Goal: Download file/media

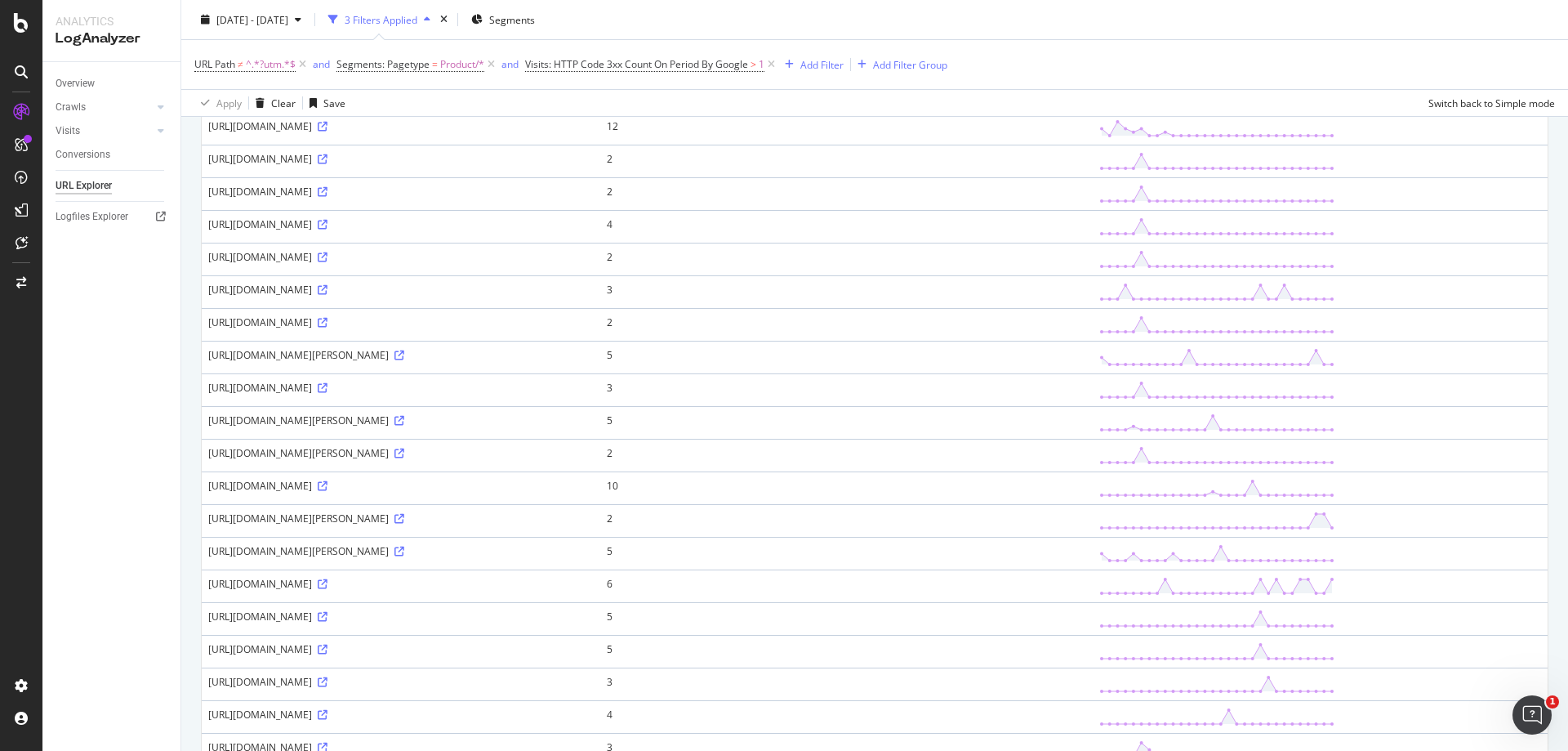
scroll to position [1284, 0]
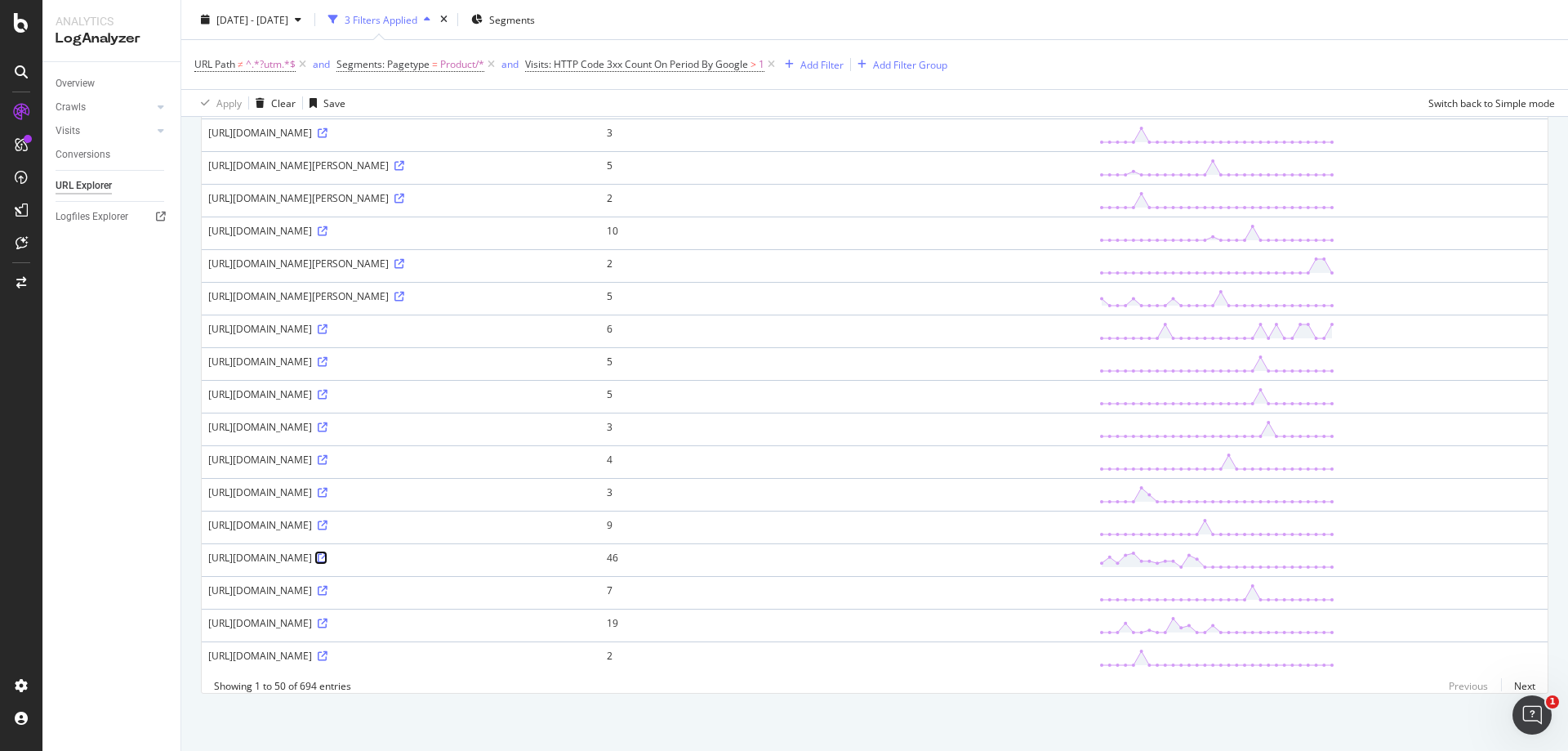
click at [328, 554] on icon at bounding box center [322, 558] width 10 height 10
click at [328, 521] on icon at bounding box center [322, 526] width 10 height 10
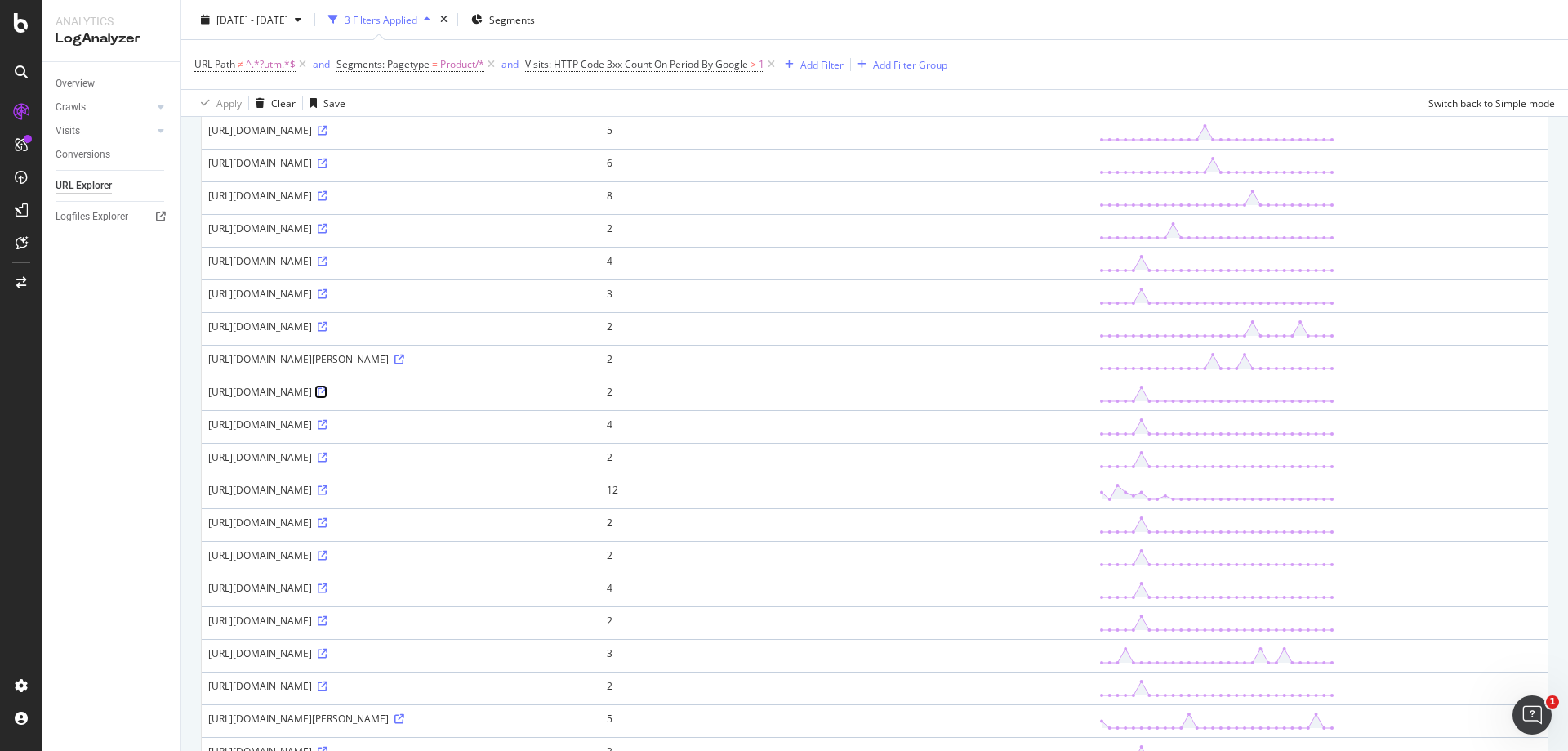
click at [328, 397] on icon at bounding box center [322, 392] width 10 height 10
click at [404, 365] on icon at bounding box center [399, 359] width 10 height 10
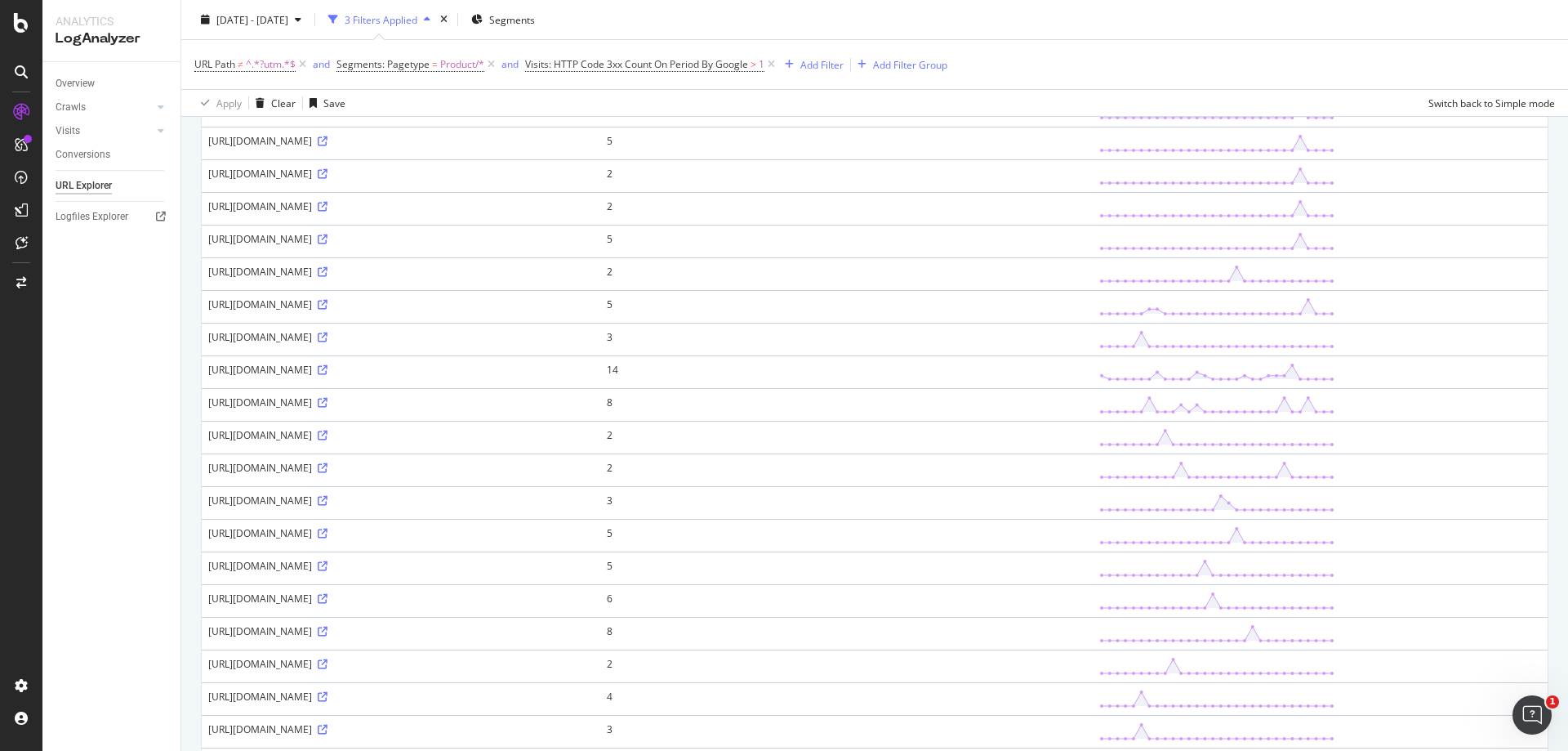
scroll to position [0, 0]
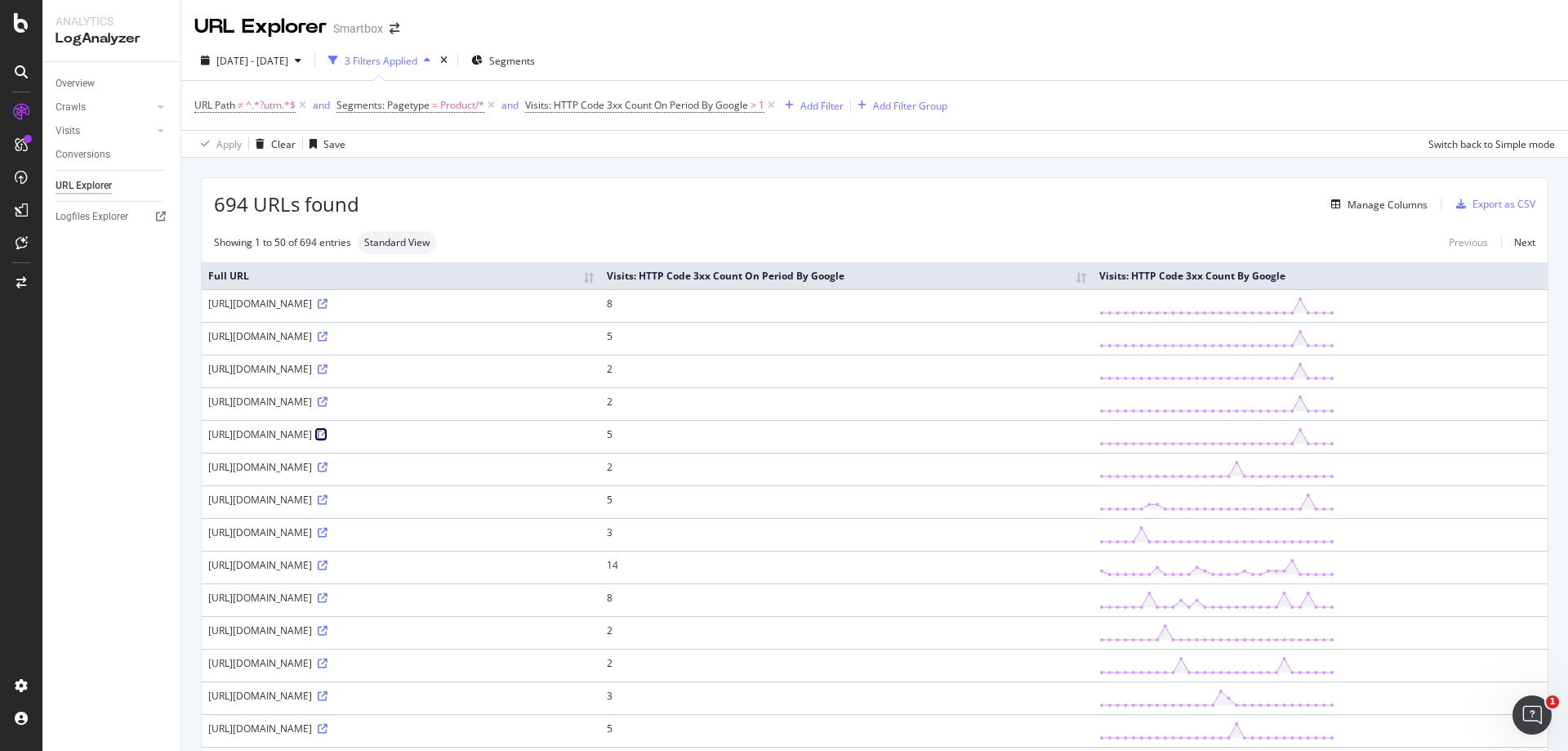
click at [328, 439] on icon at bounding box center [322, 435] width 10 height 10
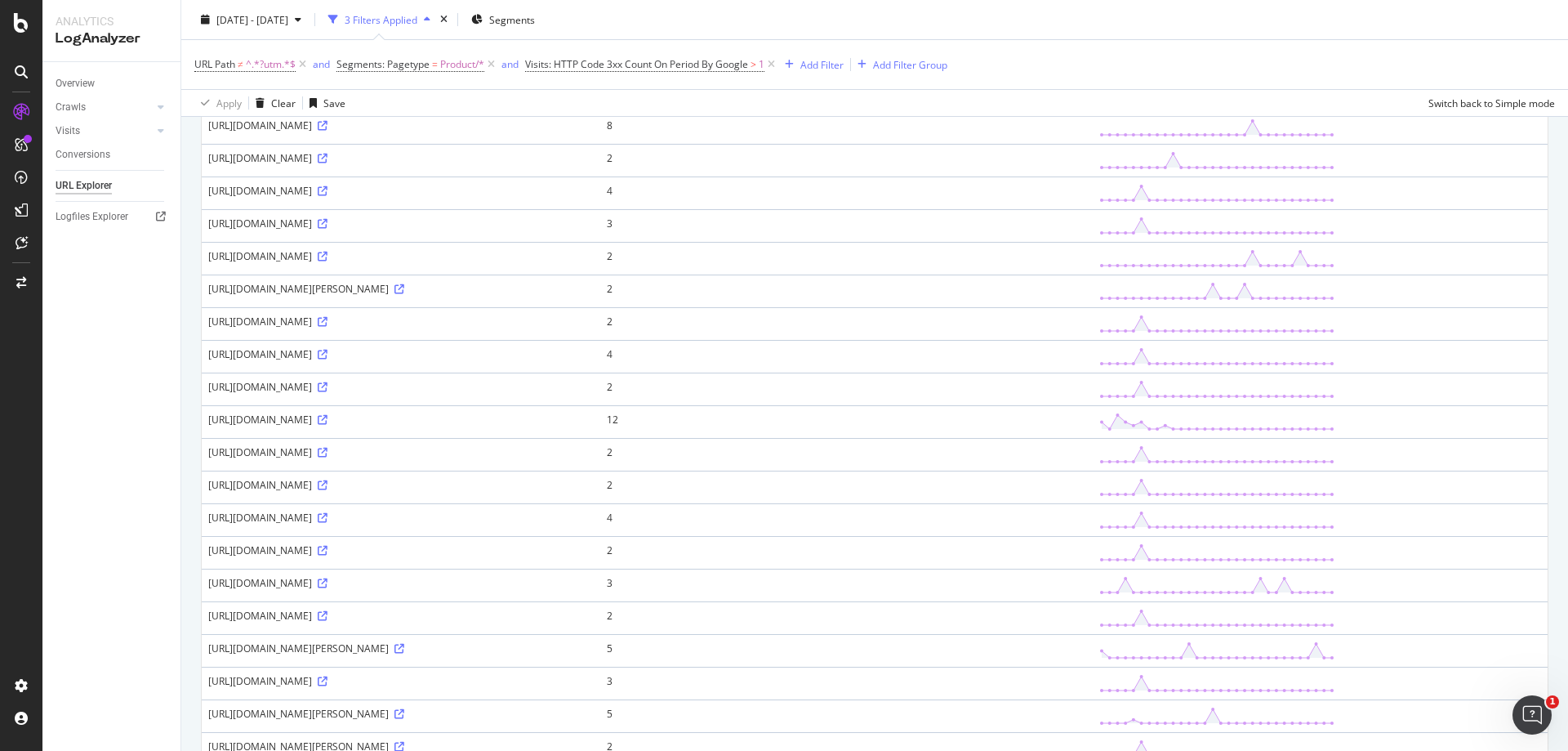
scroll to position [736, 0]
click at [328, 358] on icon at bounding box center [322, 353] width 10 height 10
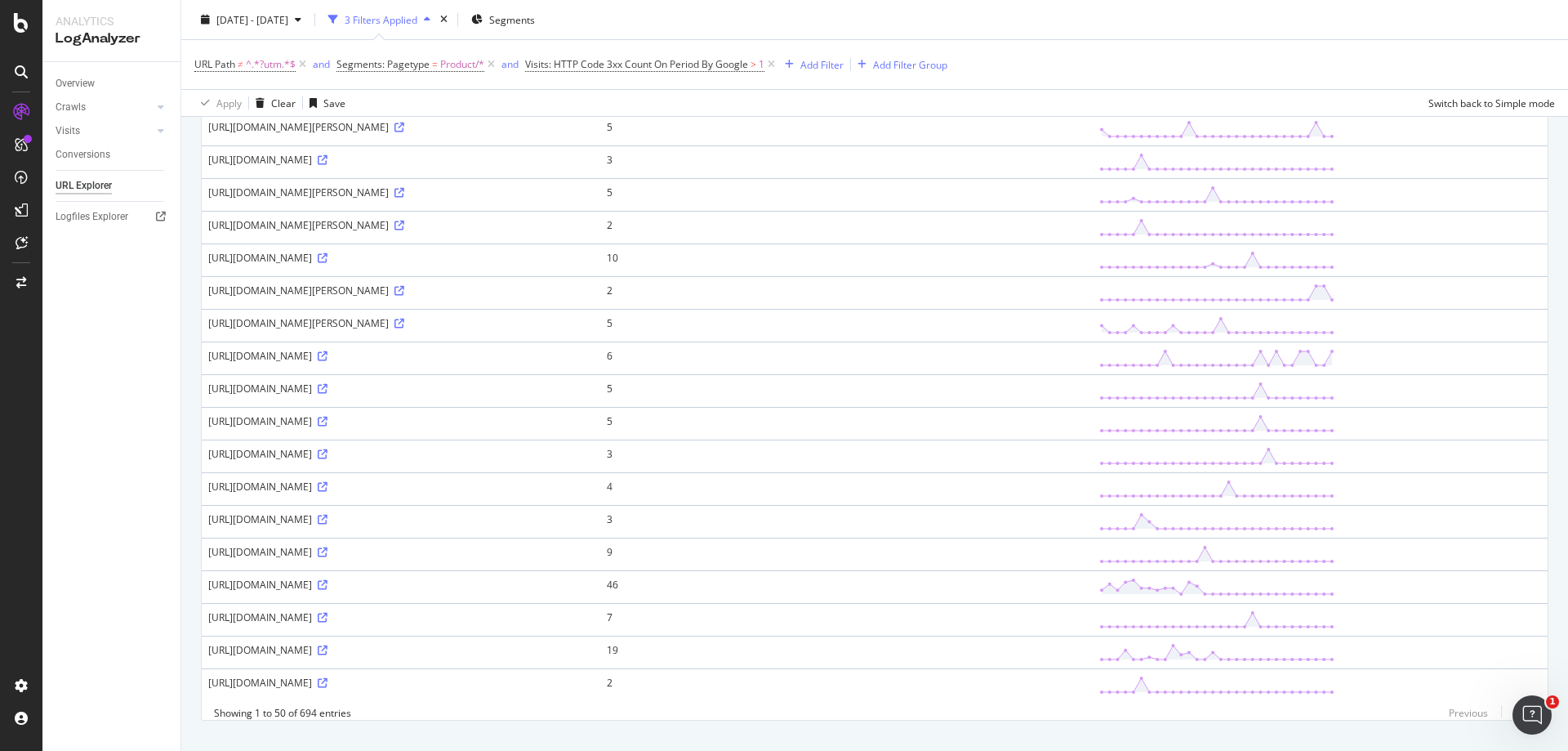
scroll to position [1284, 0]
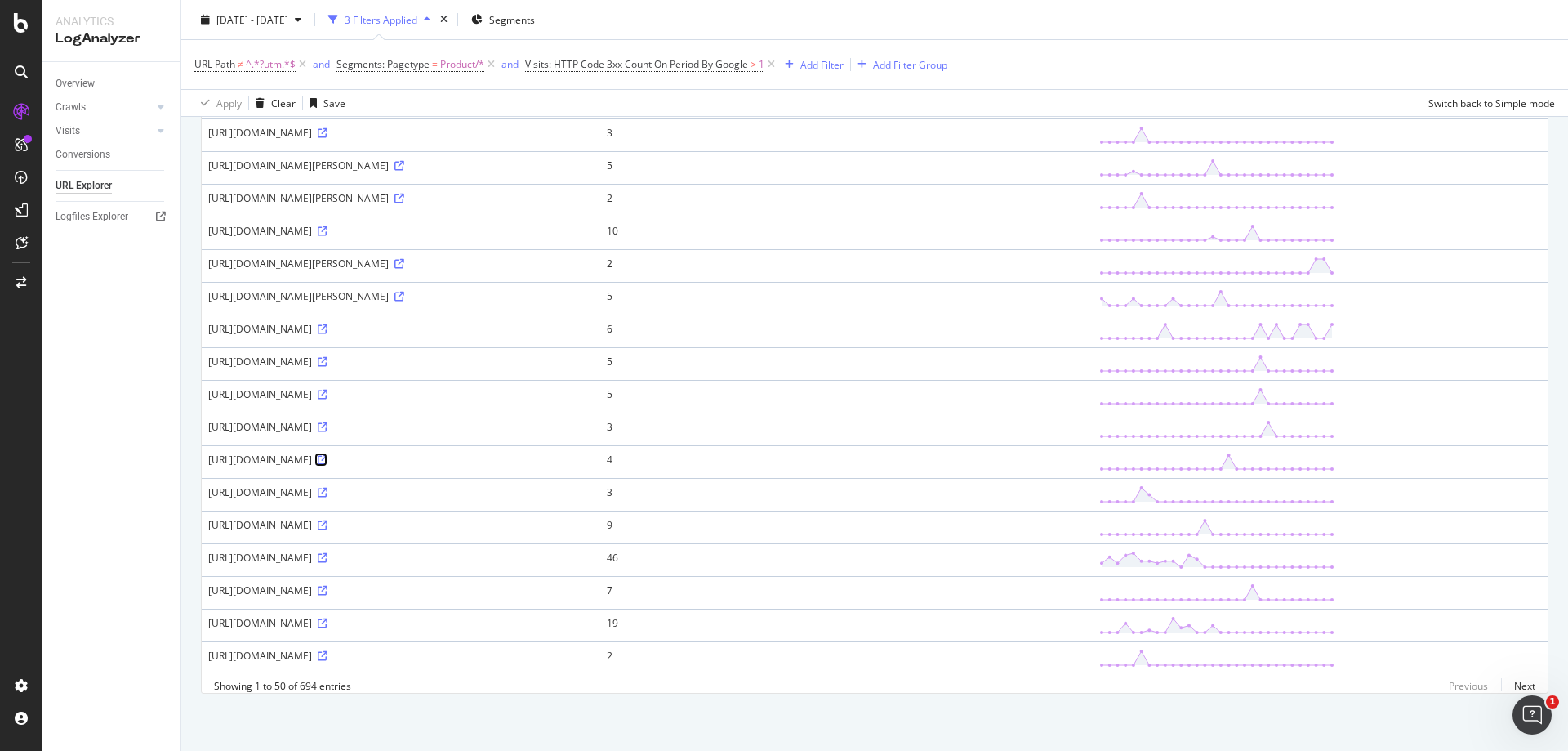
click at [328, 455] on icon at bounding box center [322, 460] width 10 height 10
click at [748, 57] on span "Visits: HTTP Code 3xx Count On Period By Google" at bounding box center [636, 64] width 223 height 14
click at [1057, 45] on div "URL Path ≠ ^.*?utm.*$ and Segments: Pagetype = Product/* and Visits: HTTP Code …" at bounding box center [874, 64] width 1361 height 49
click at [756, 70] on span ">" at bounding box center [754, 64] width 6 height 14
click at [701, 181] on input "1" at bounding box center [640, 184] width 199 height 26
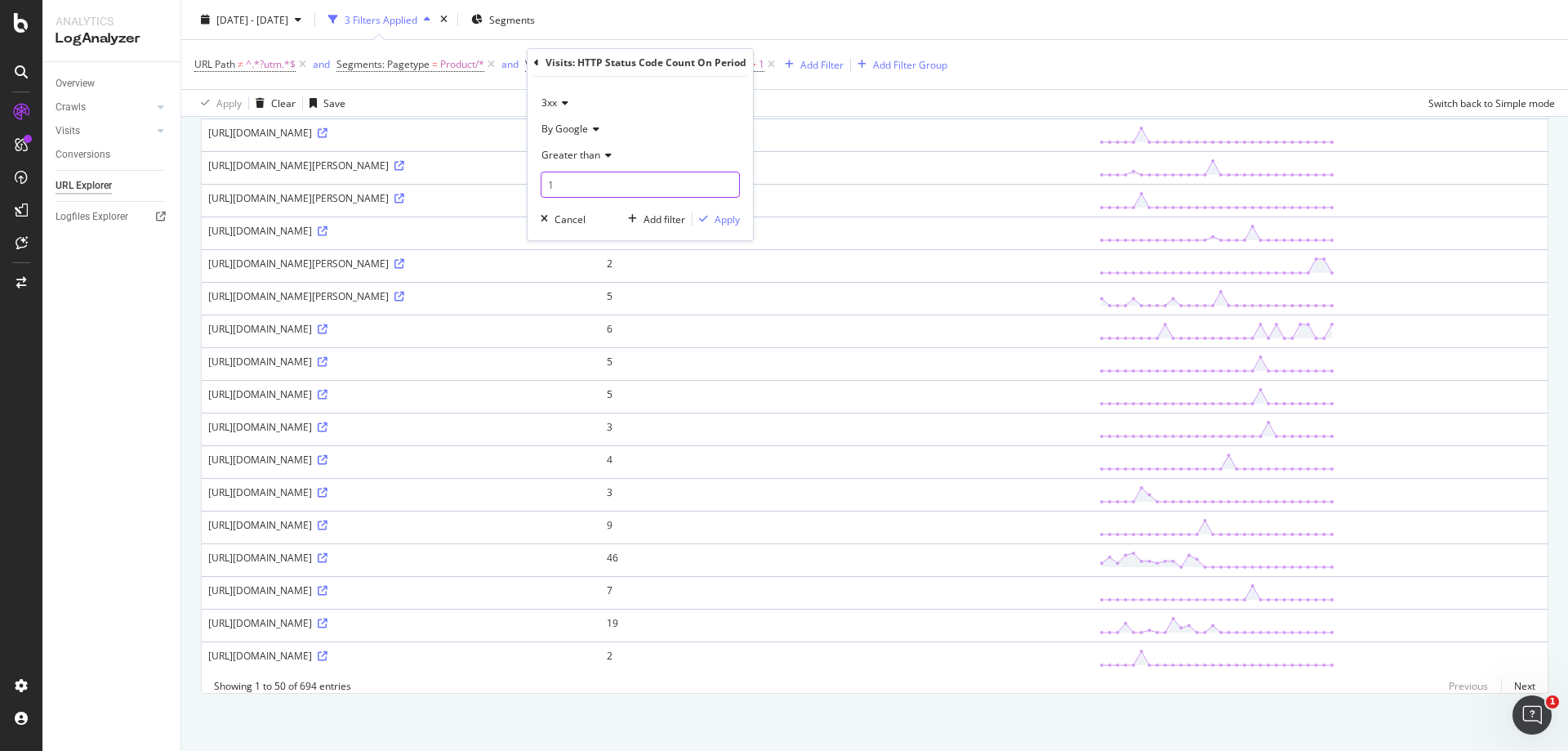
click at [701, 181] on input "1" at bounding box center [640, 184] width 199 height 26
type input "3"
click at [731, 222] on div "Apply" at bounding box center [727, 220] width 25 height 14
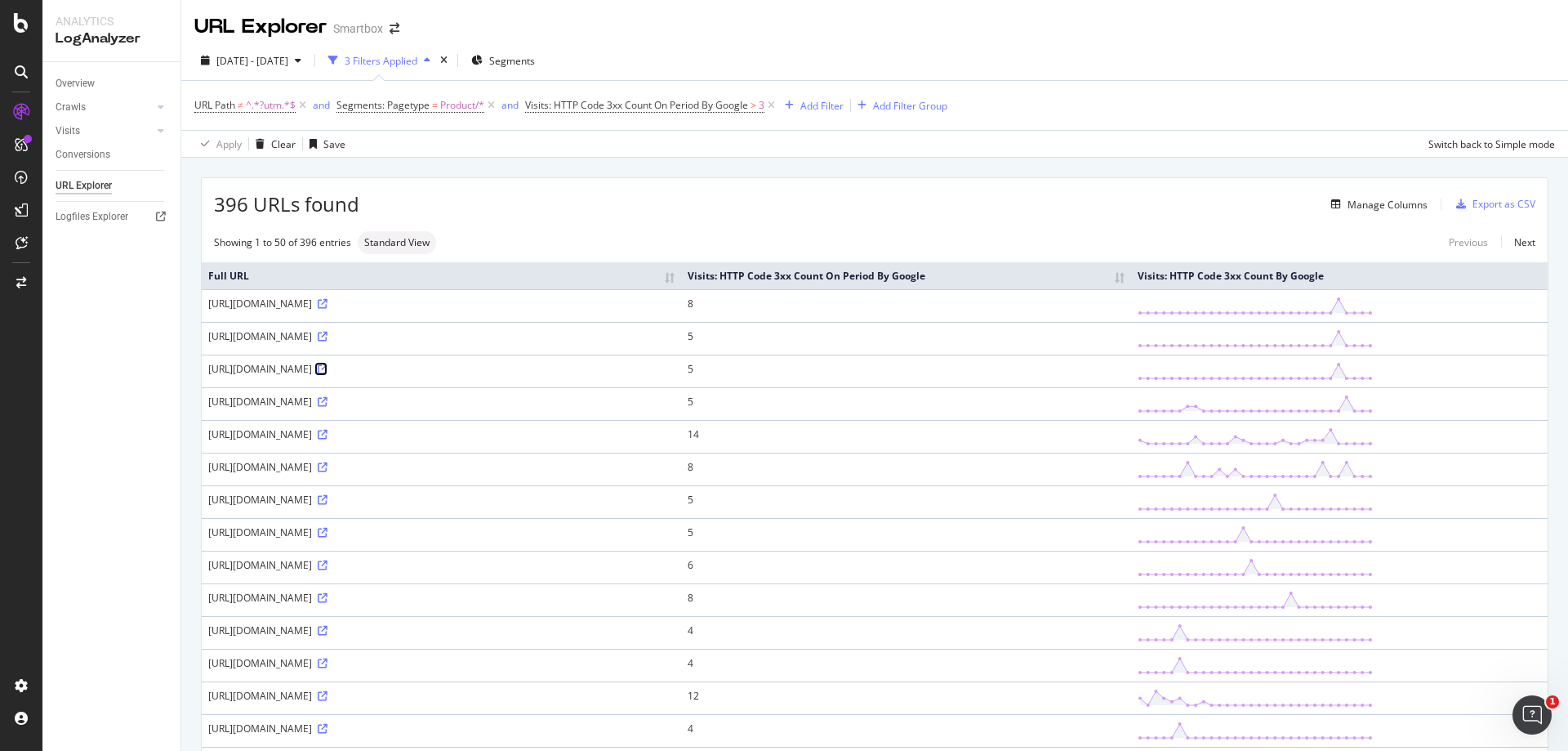
click at [328, 375] on icon at bounding box center [322, 370] width 10 height 10
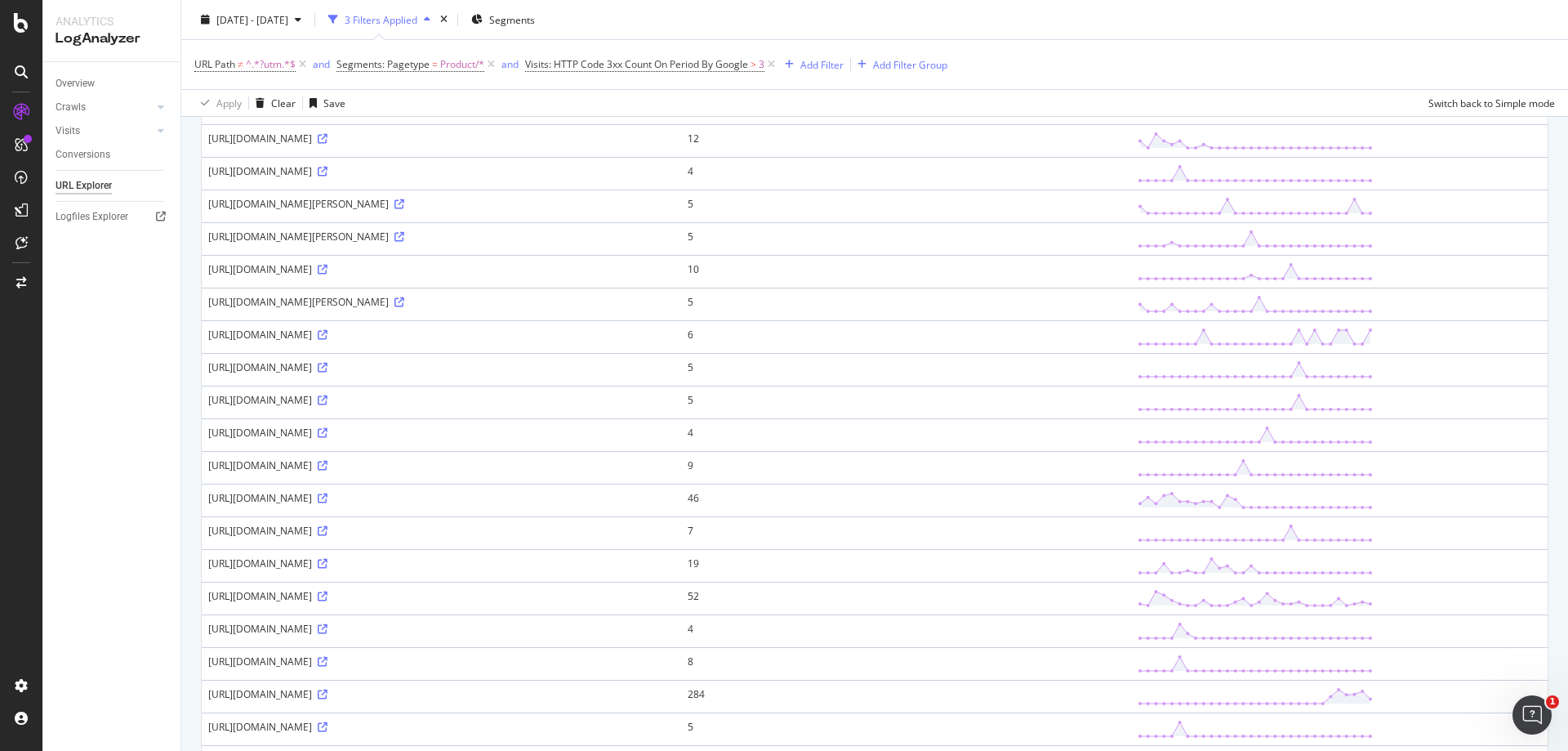
scroll to position [572, 0]
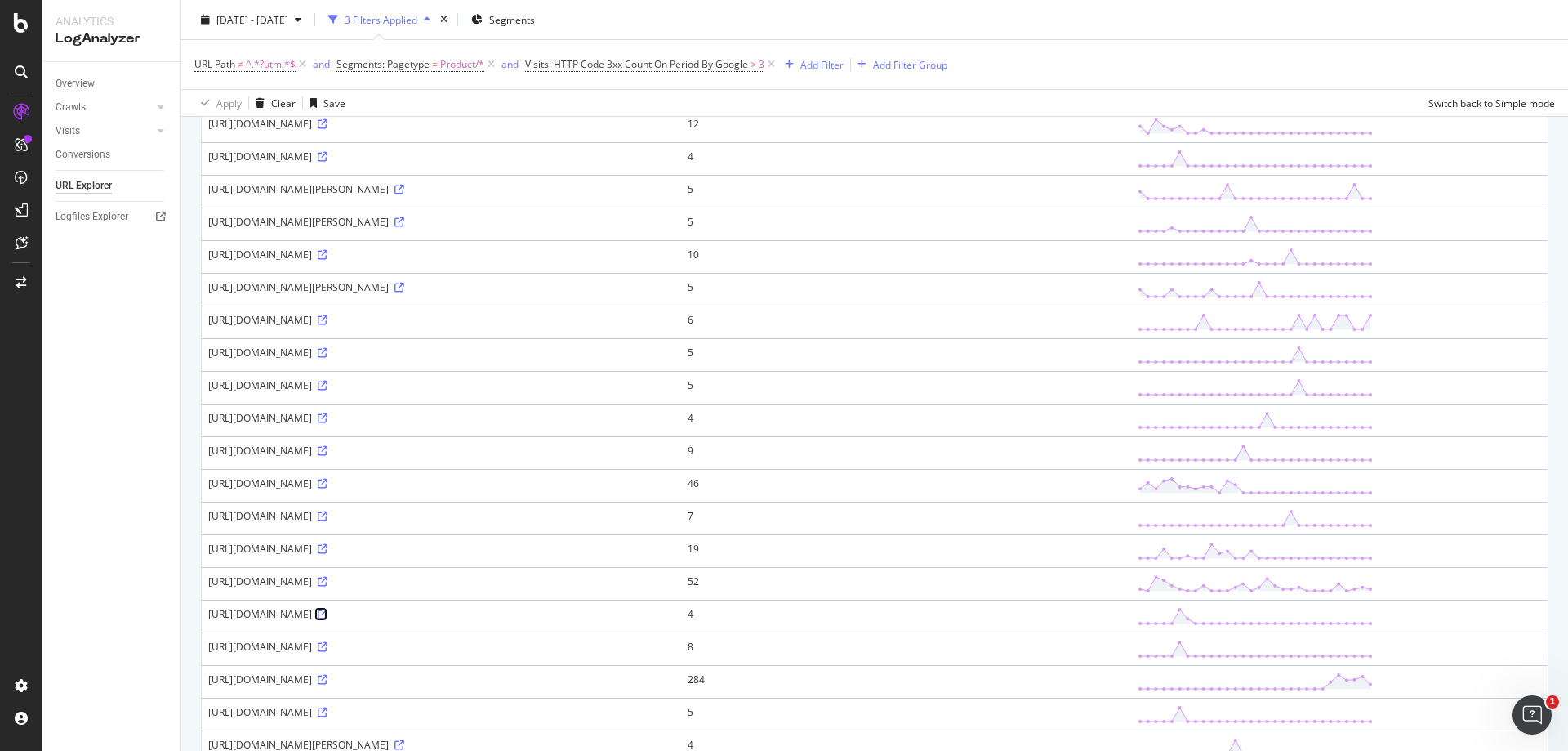
click at [328, 619] on icon at bounding box center [322, 615] width 10 height 10
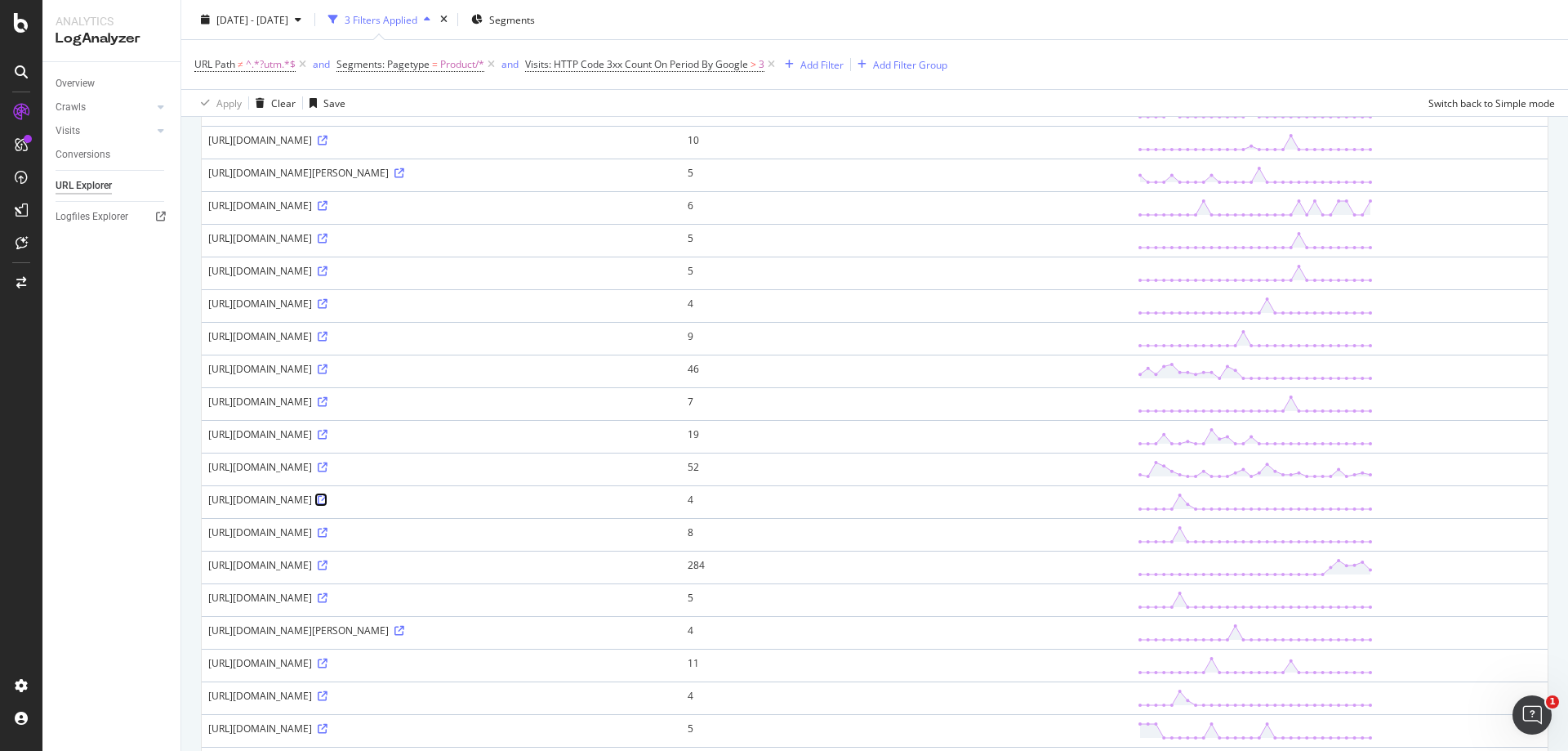
scroll to position [736, 0]
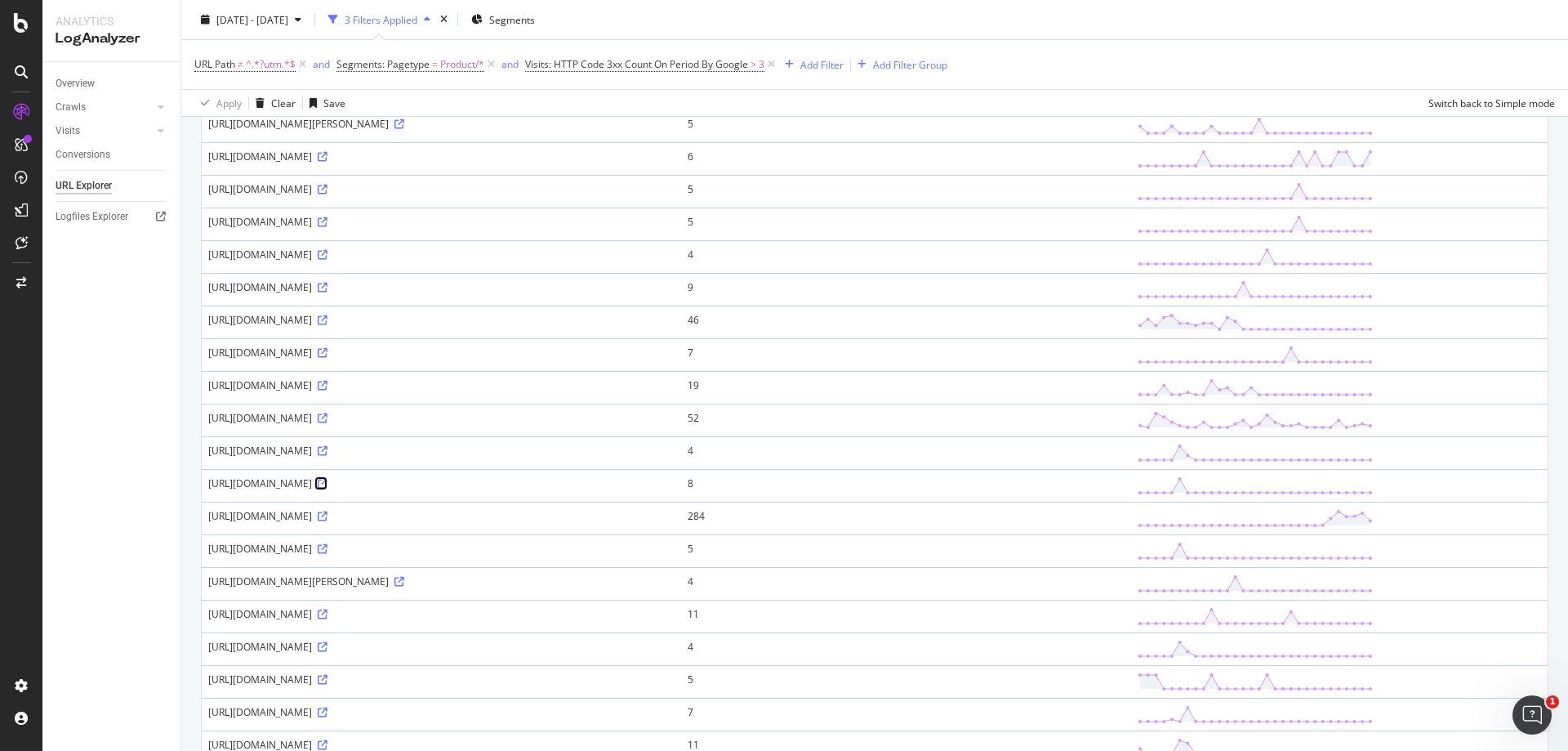
click at [328, 489] on icon at bounding box center [322, 484] width 10 height 10
click at [404, 586] on icon at bounding box center [399, 582] width 10 height 10
click at [328, 522] on icon at bounding box center [322, 517] width 10 height 10
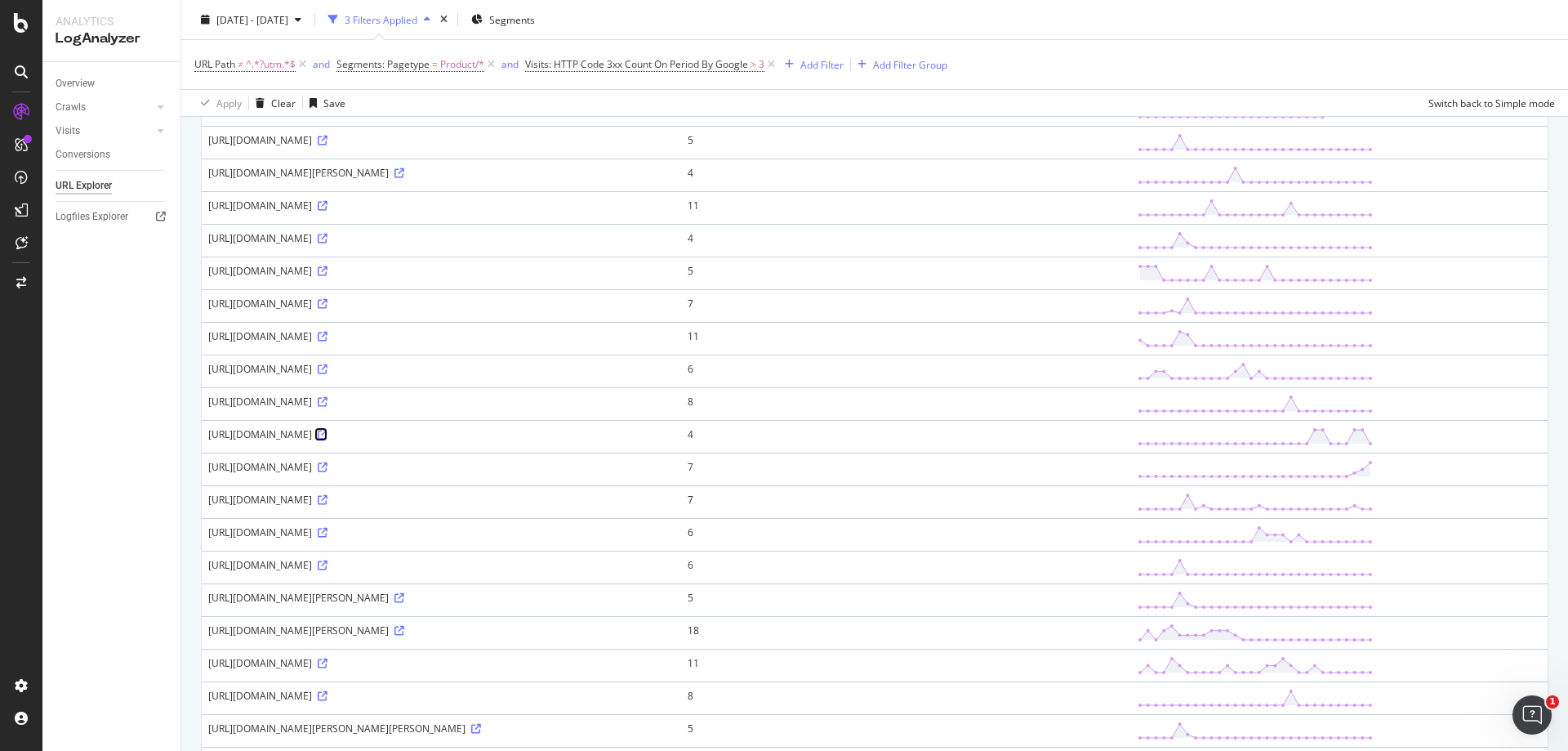
scroll to position [1295, 0]
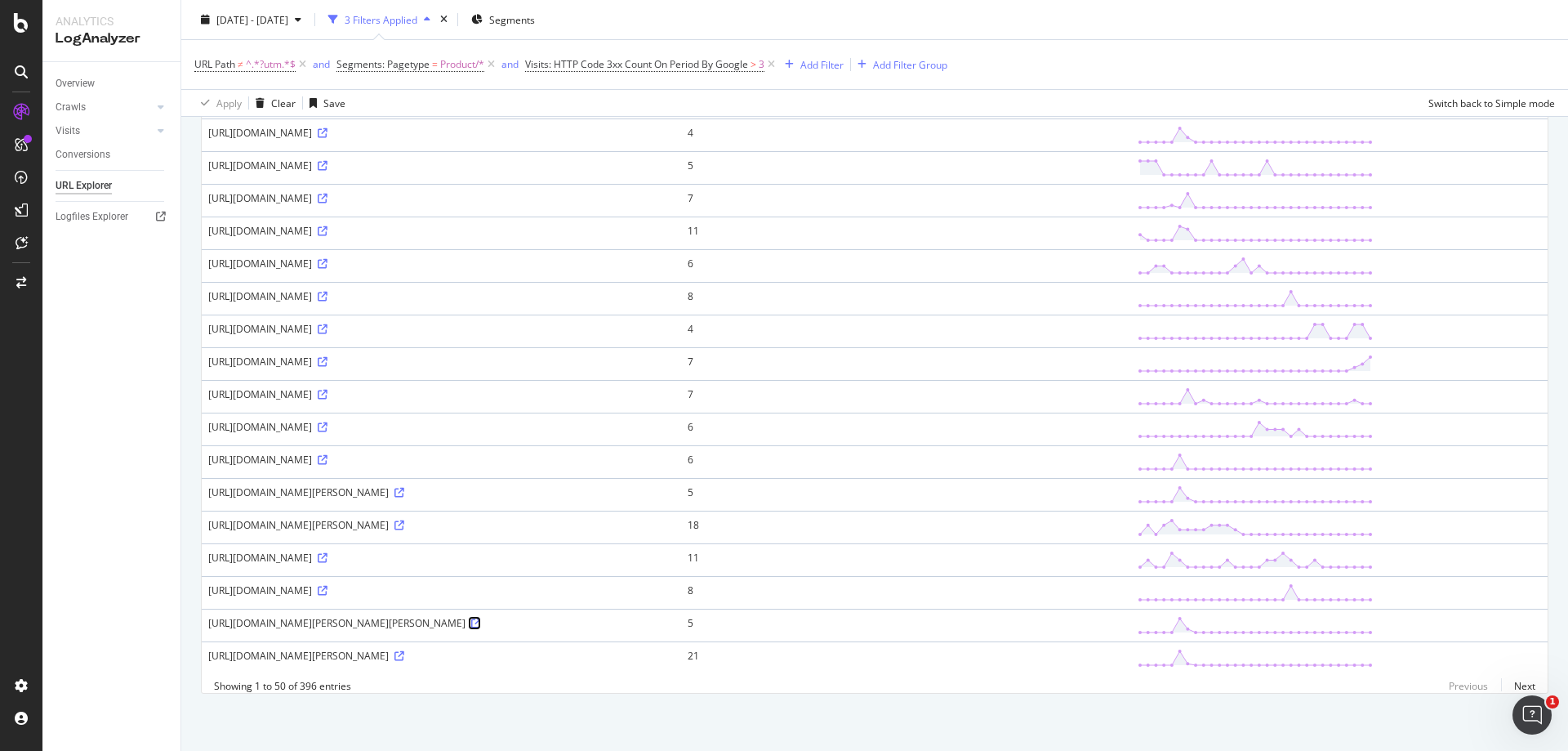
click at [481, 618] on icon at bounding box center [476, 623] width 10 height 10
click at [328, 586] on icon at bounding box center [322, 590] width 10 height 10
click at [674, 649] on div "https://www.smartbox.com/es/nuestras-smartbox/aventura/hasta-el-final-vamos-rea…" at bounding box center [441, 655] width 466 height 14
click at [404, 651] on icon at bounding box center [399, 656] width 10 height 10
click at [1508, 685] on link "Next" at bounding box center [1518, 686] width 34 height 23
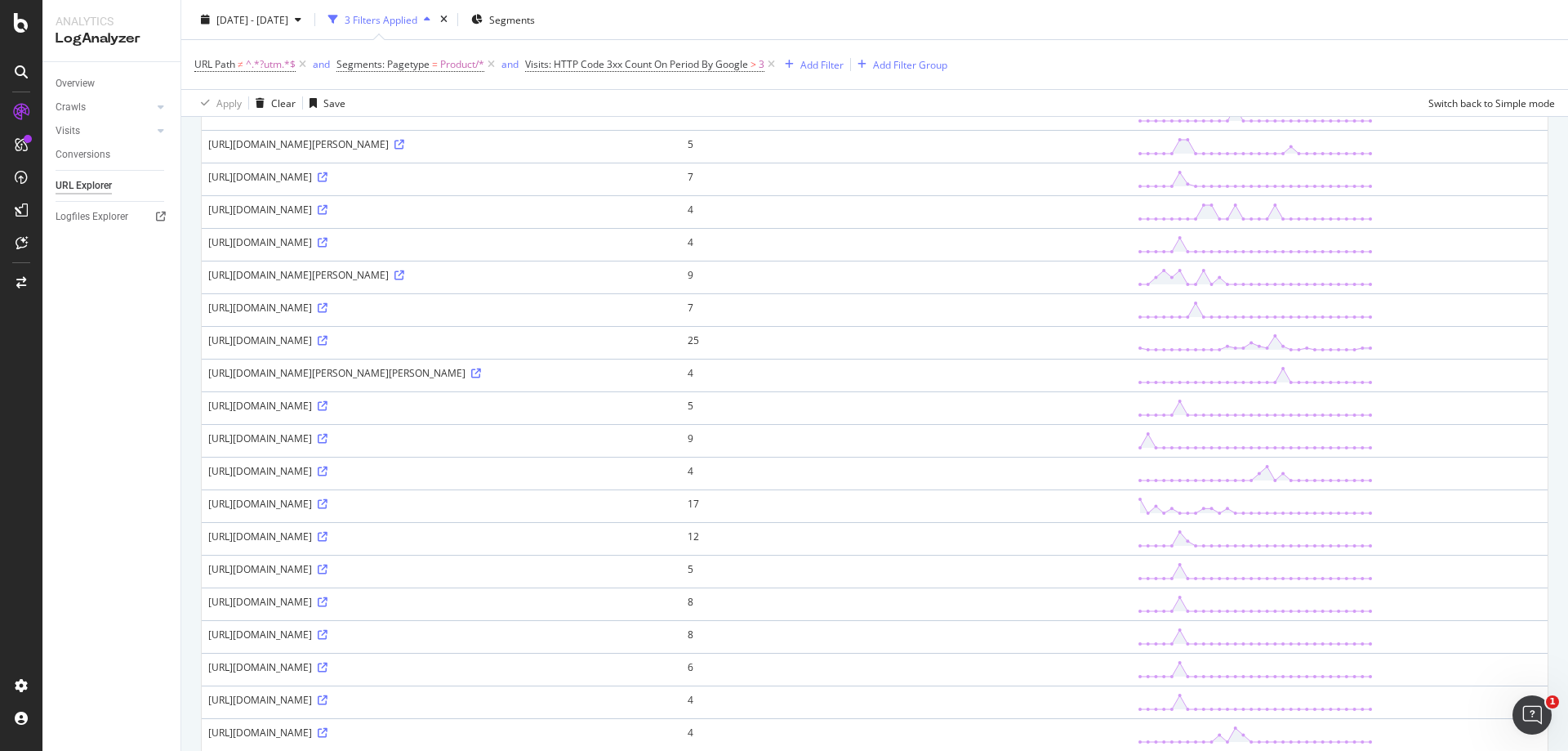
scroll to position [980, 0]
click at [317, 472] on icon at bounding box center [322, 467] width 10 height 10
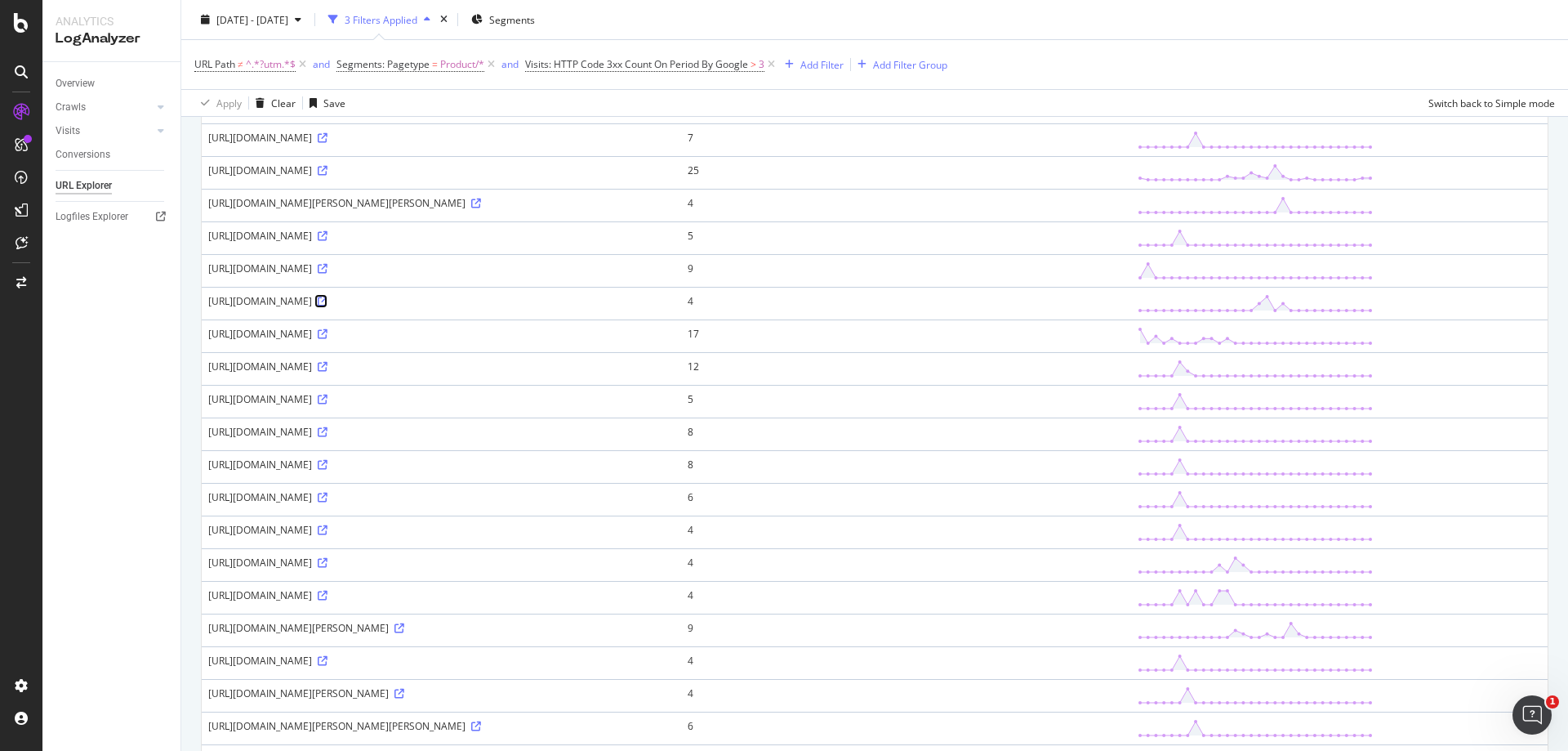
scroll to position [1284, 0]
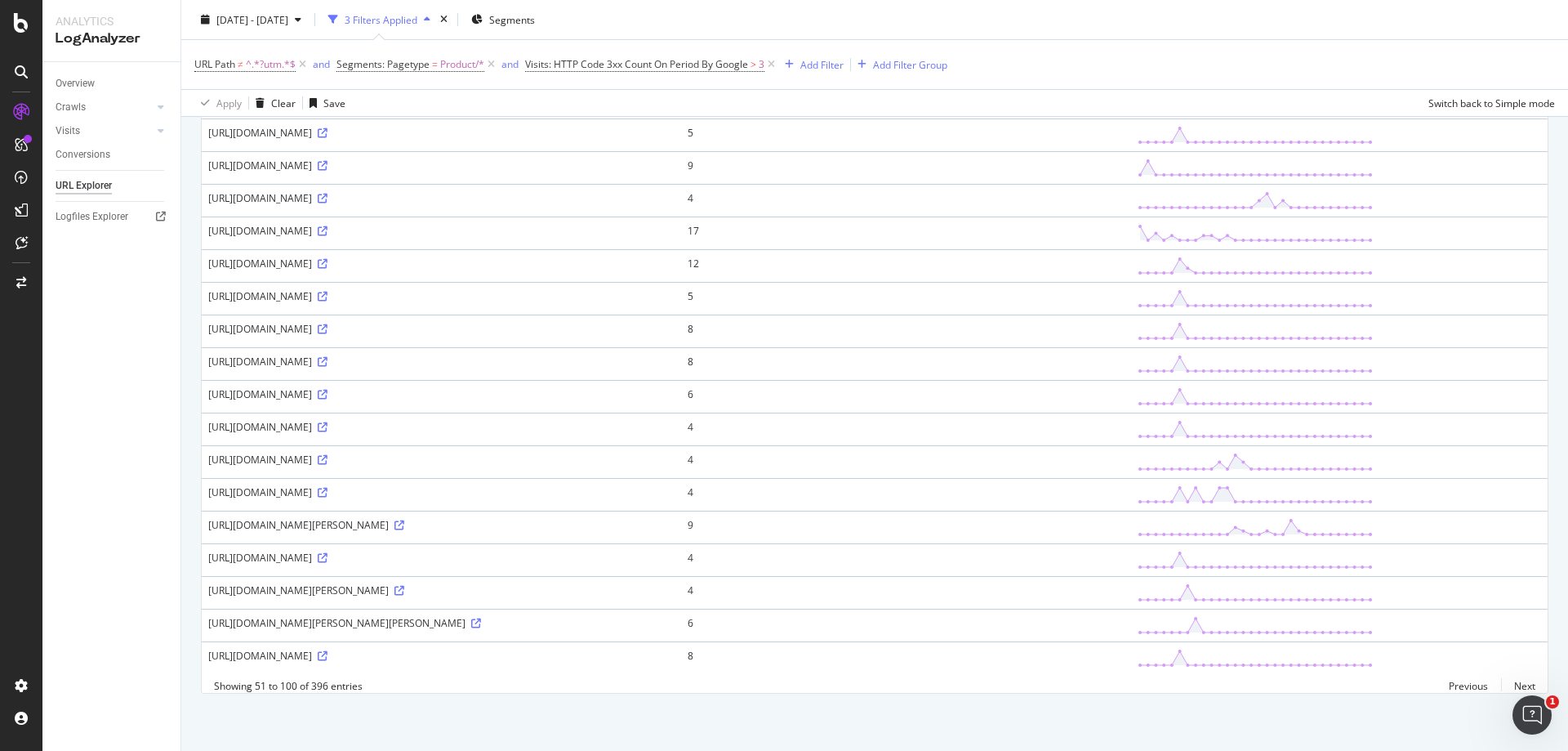
click at [674, 584] on div "https://www.smartbox.com/es/nuestras-smartbox/estancias/la-cabana-de-lilith-2-n…" at bounding box center [441, 590] width 466 height 14
click at [404, 586] on icon at bounding box center [399, 590] width 10 height 10
click at [328, 554] on icon at bounding box center [322, 558] width 10 height 10
click at [328, 651] on icon at bounding box center [322, 656] width 10 height 10
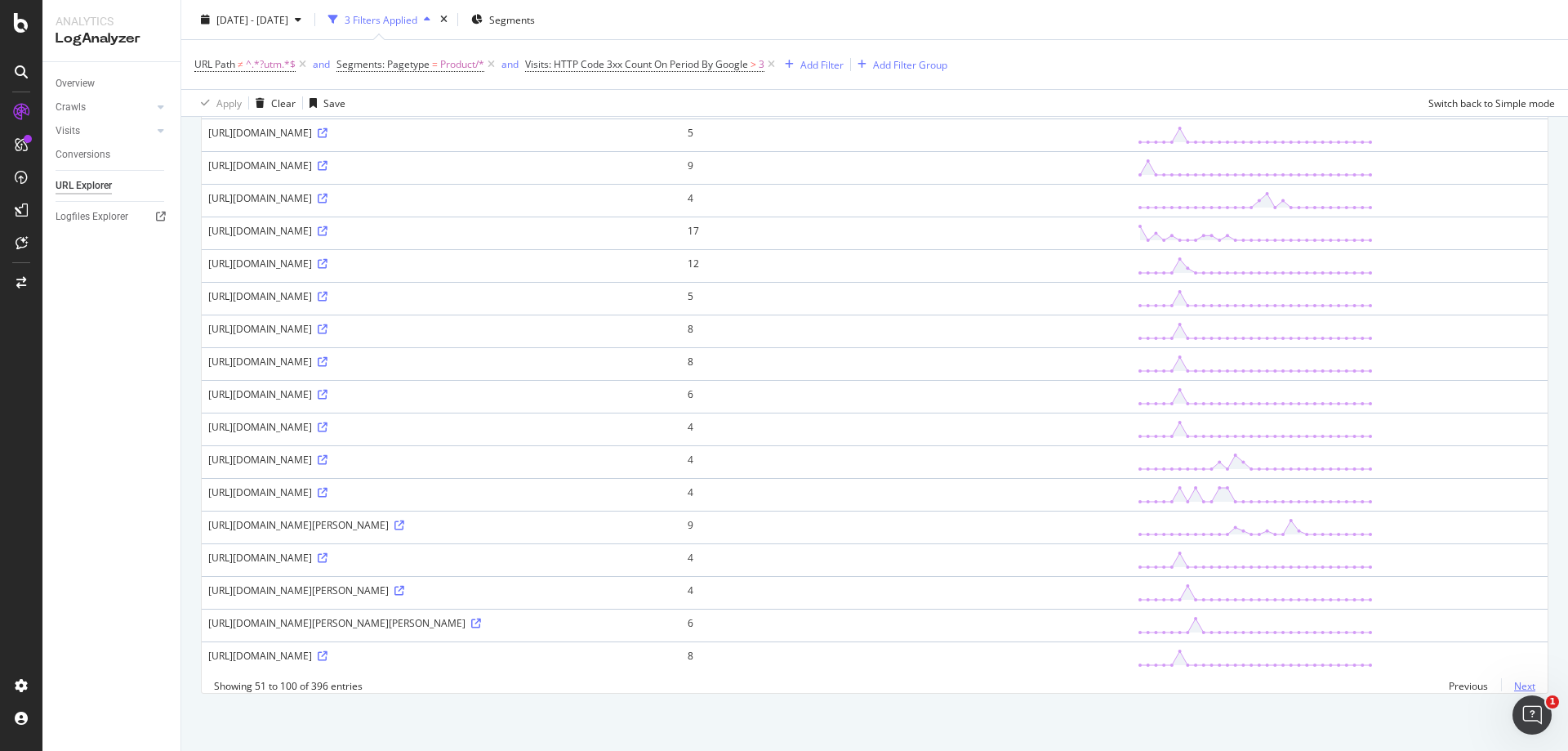
click at [1502, 680] on link "Next" at bounding box center [1518, 686] width 34 height 23
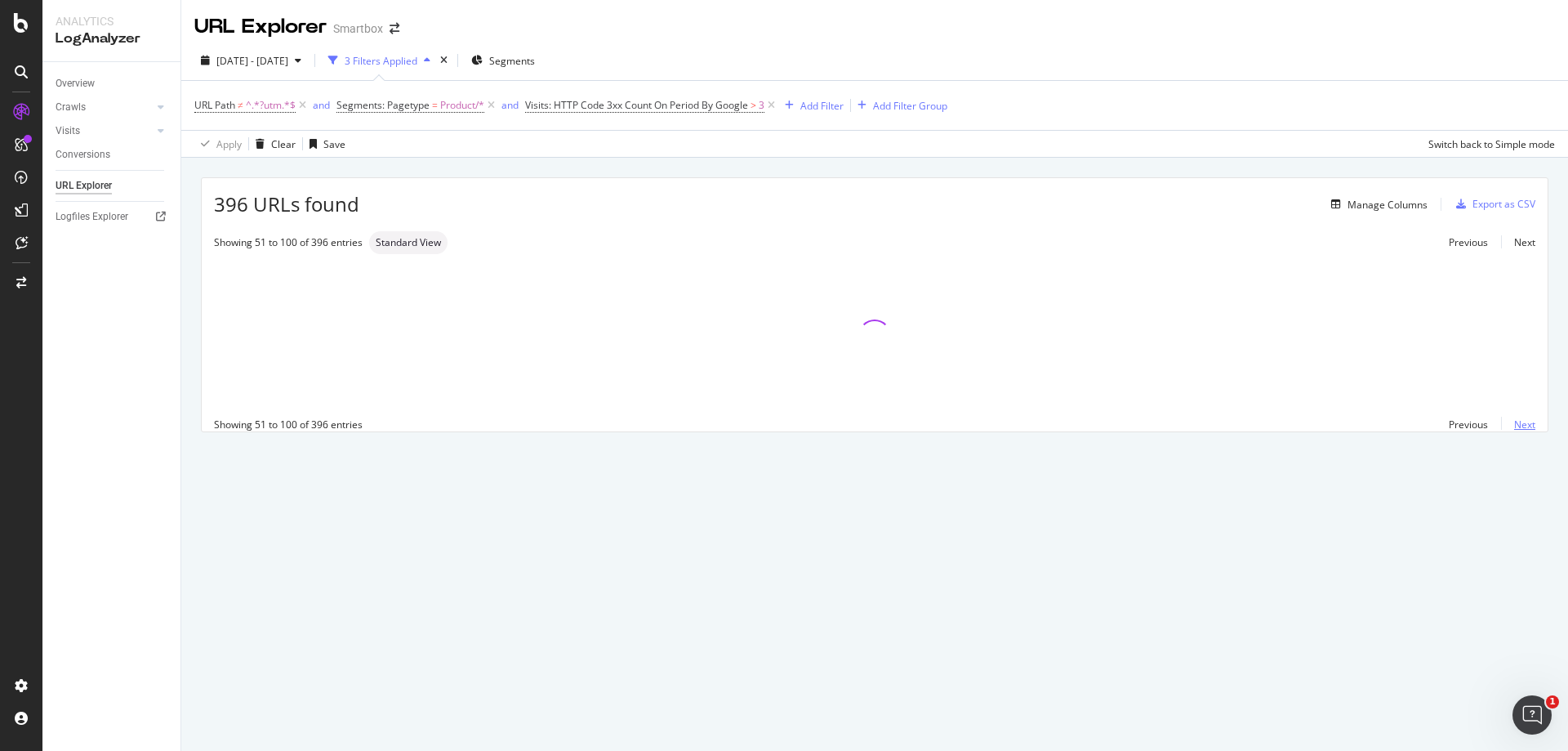
scroll to position [0, 0]
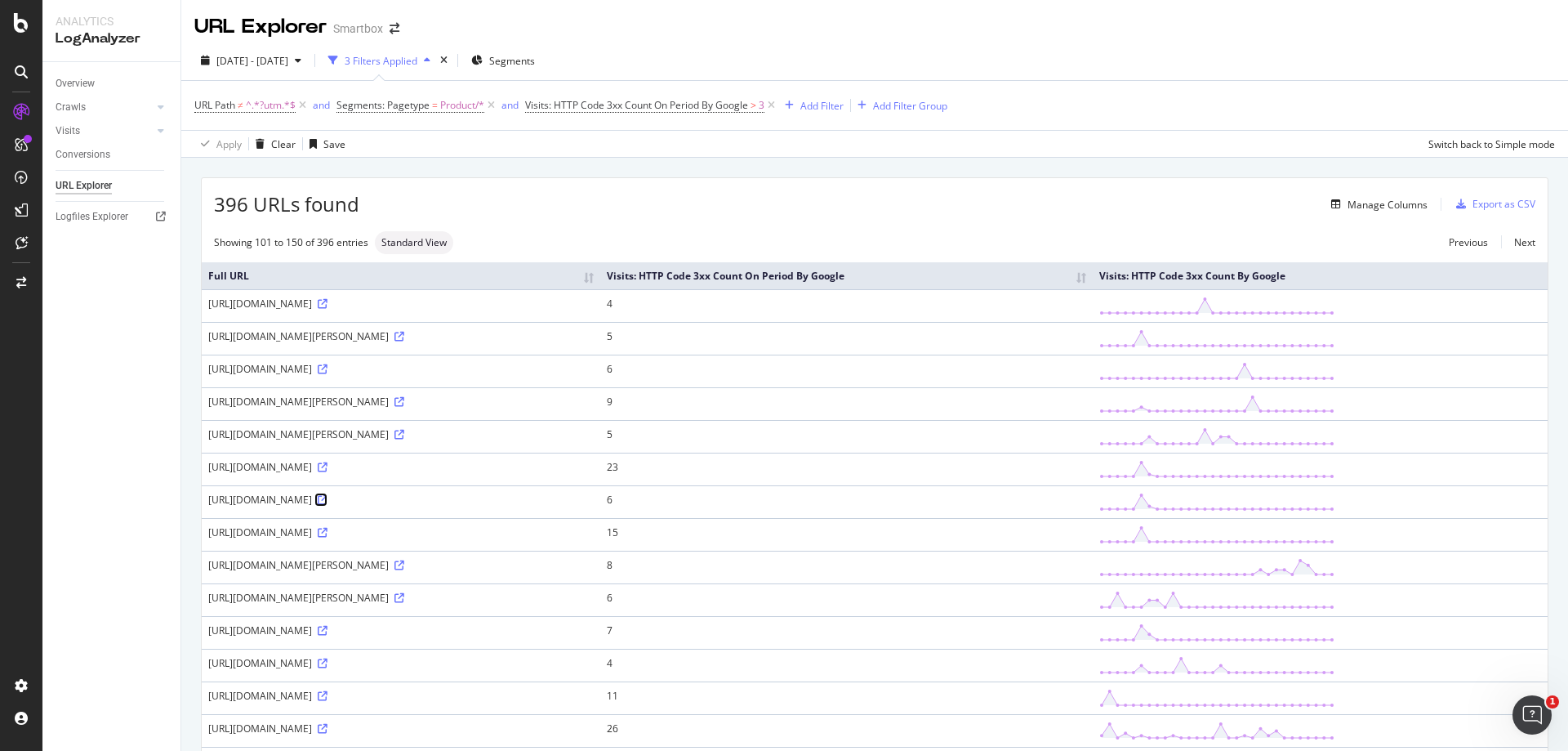
click at [328, 496] on icon at bounding box center [322, 500] width 10 height 10
click at [328, 365] on icon at bounding box center [322, 370] width 10 height 10
click at [1473, 192] on div "Export as CSV" at bounding box center [1493, 203] width 86 height 24
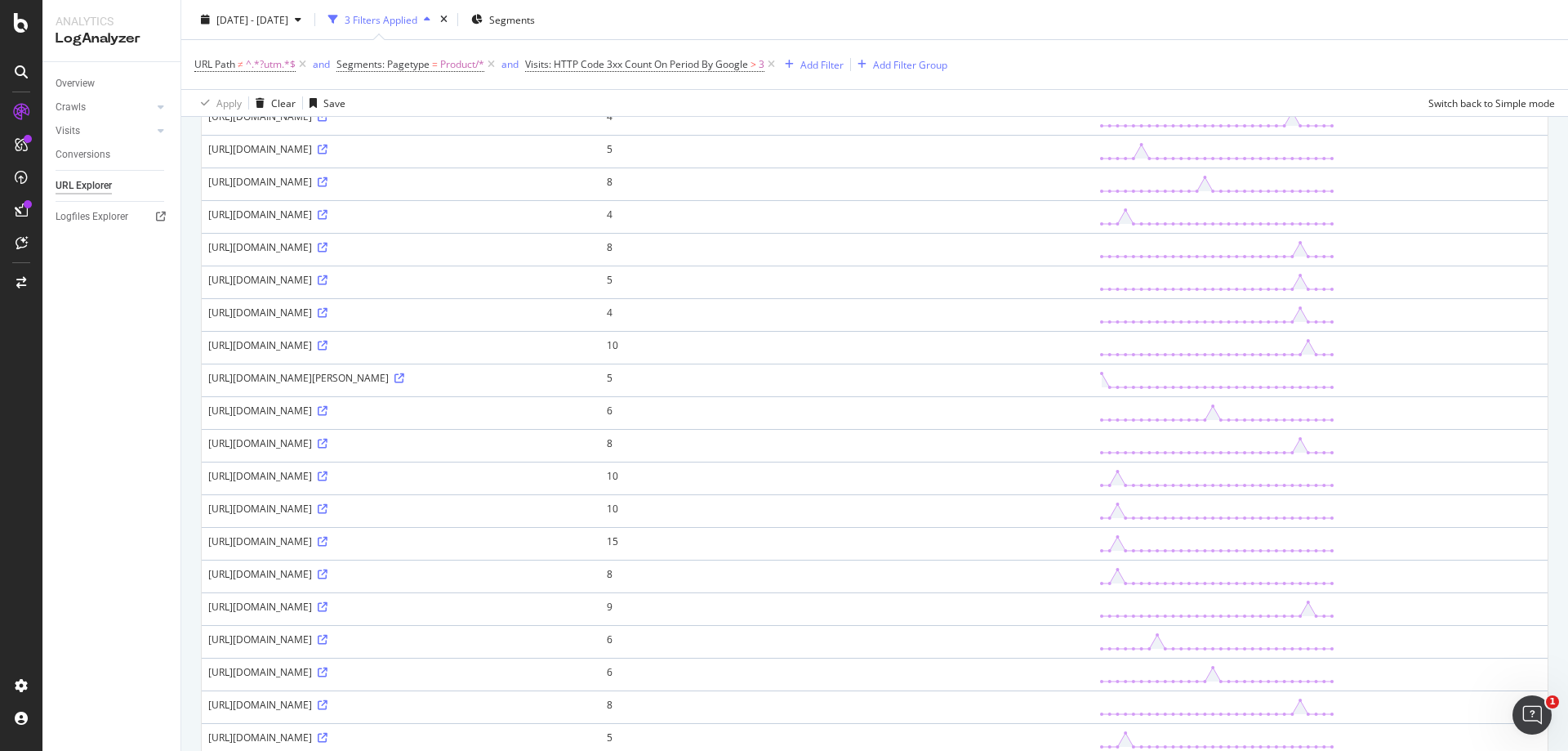
scroll to position [1262, 0]
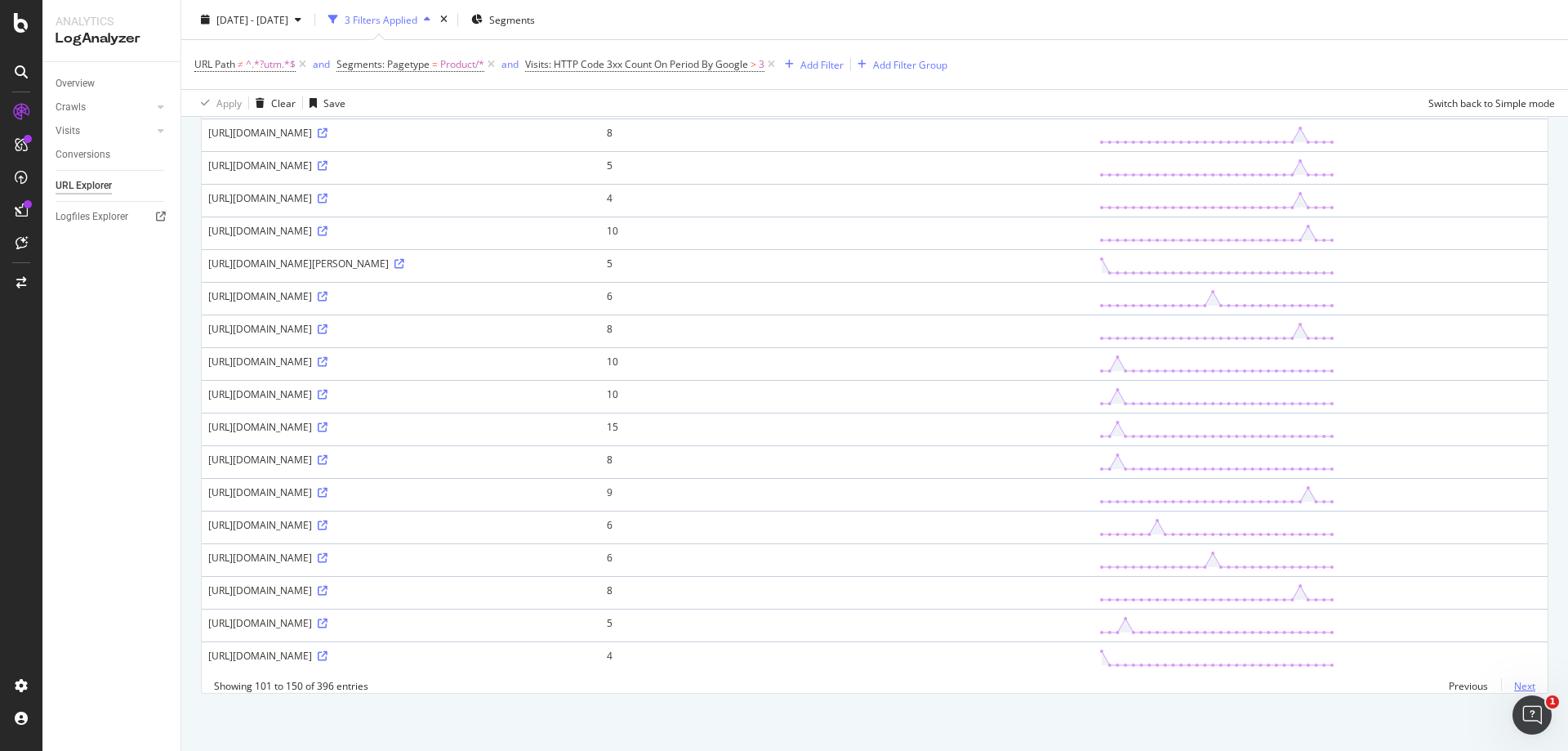
click at [1515, 686] on link "Next" at bounding box center [1518, 686] width 34 height 23
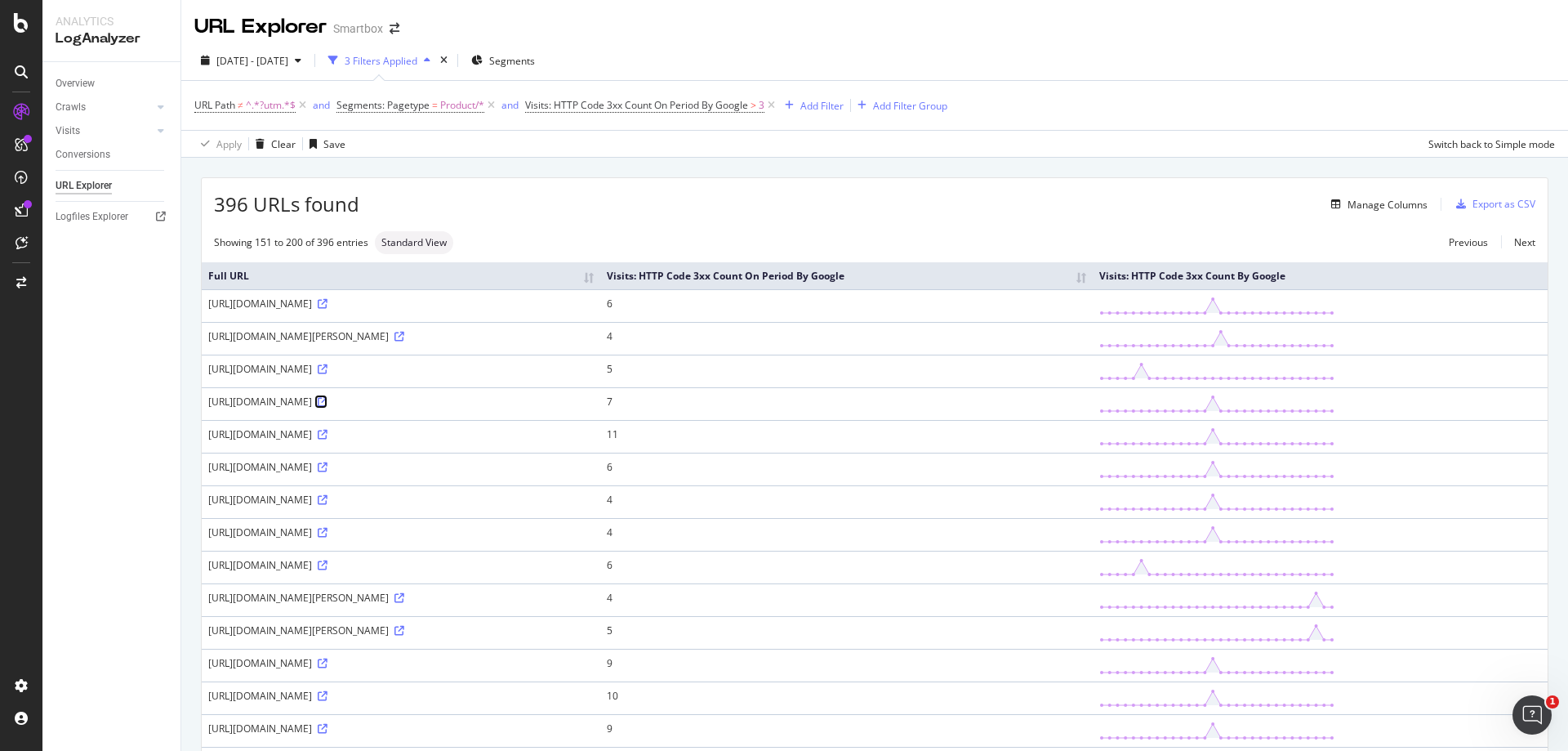
click at [328, 397] on icon at bounding box center [322, 402] width 10 height 10
click at [404, 334] on icon at bounding box center [399, 337] width 10 height 10
click at [328, 303] on icon at bounding box center [322, 304] width 10 height 10
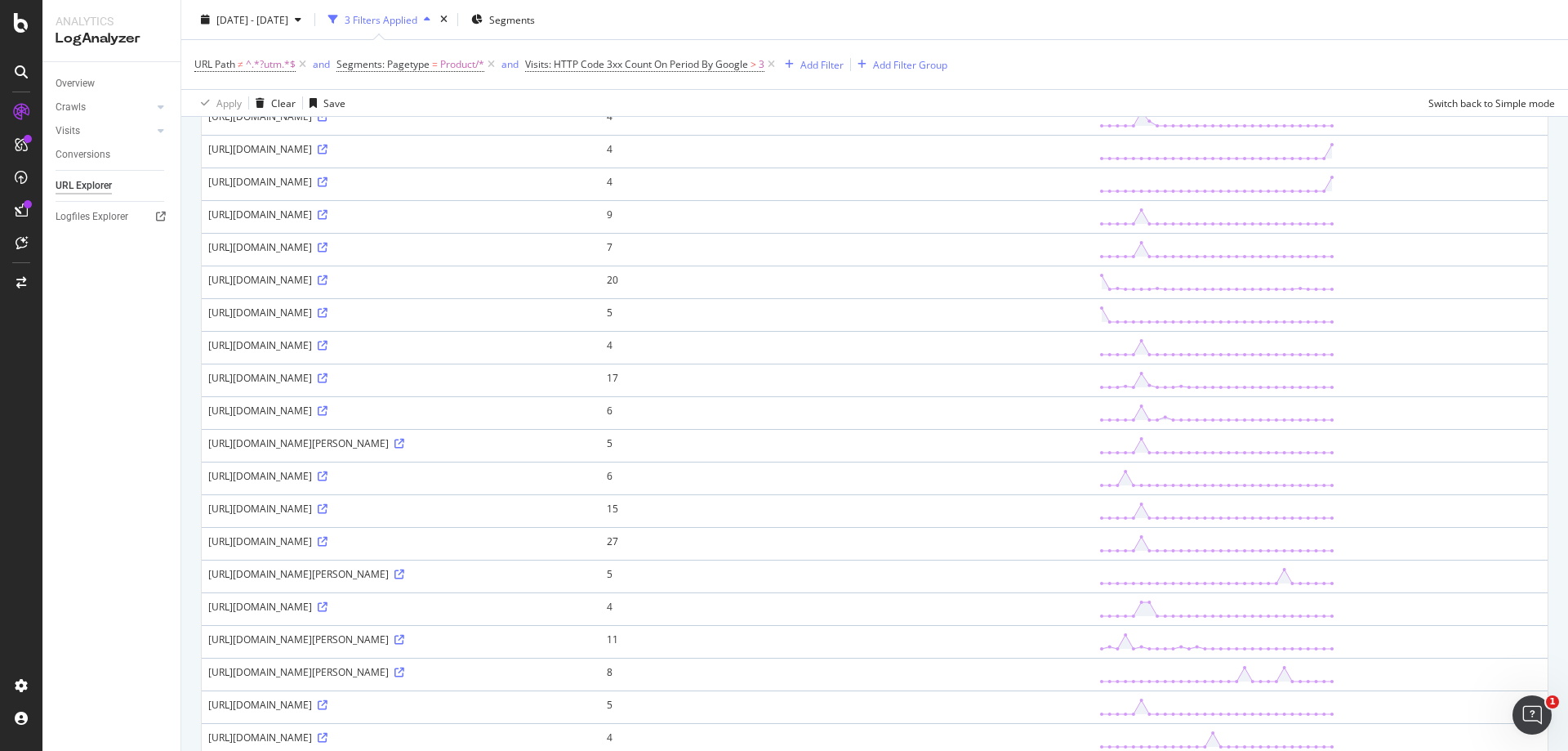
scroll to position [1262, 0]
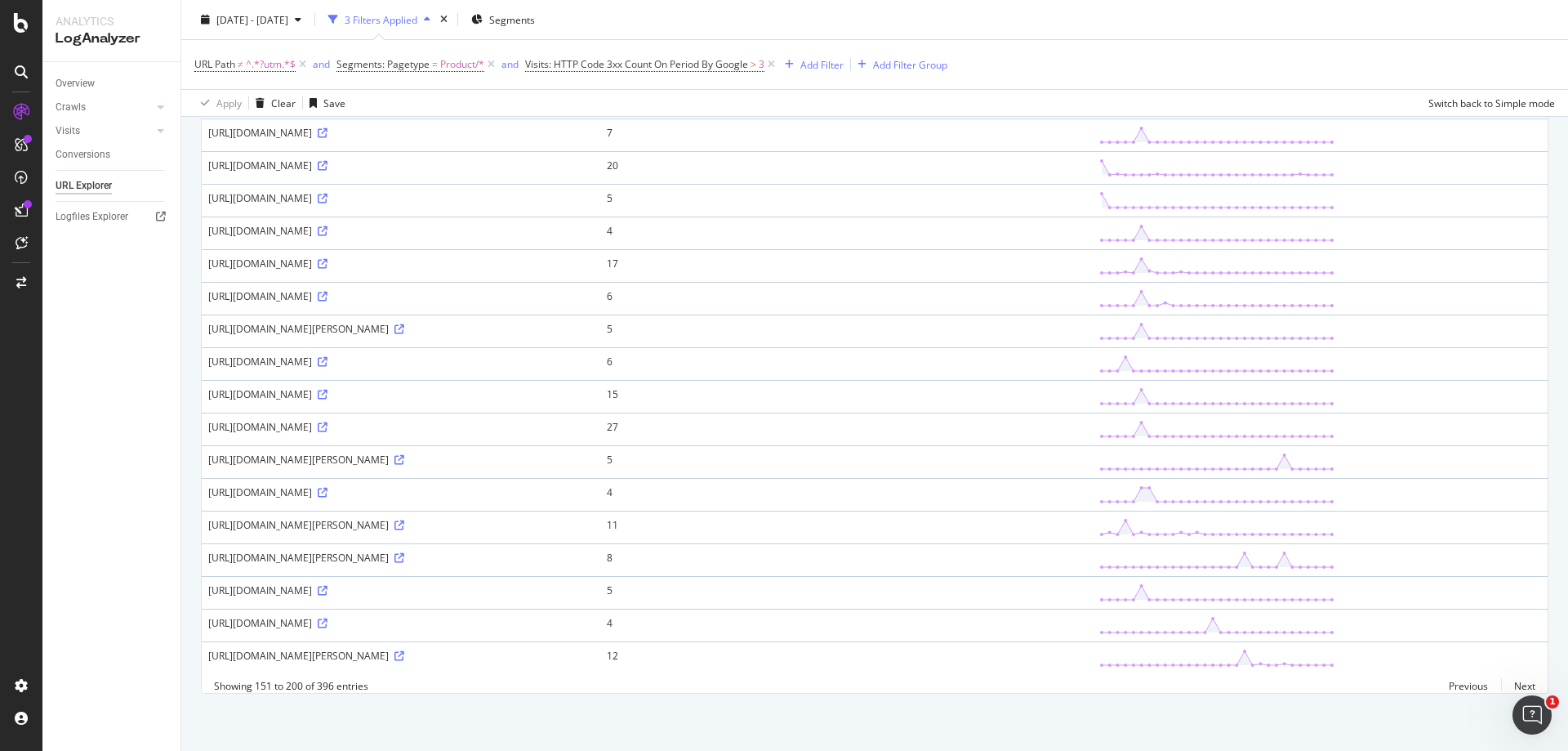
click at [1525, 688] on div "Showing 151 to 200 of 396 entries Previous Next" at bounding box center [875, 686] width 1346 height 14
click at [1511, 686] on link "Next" at bounding box center [1518, 686] width 34 height 23
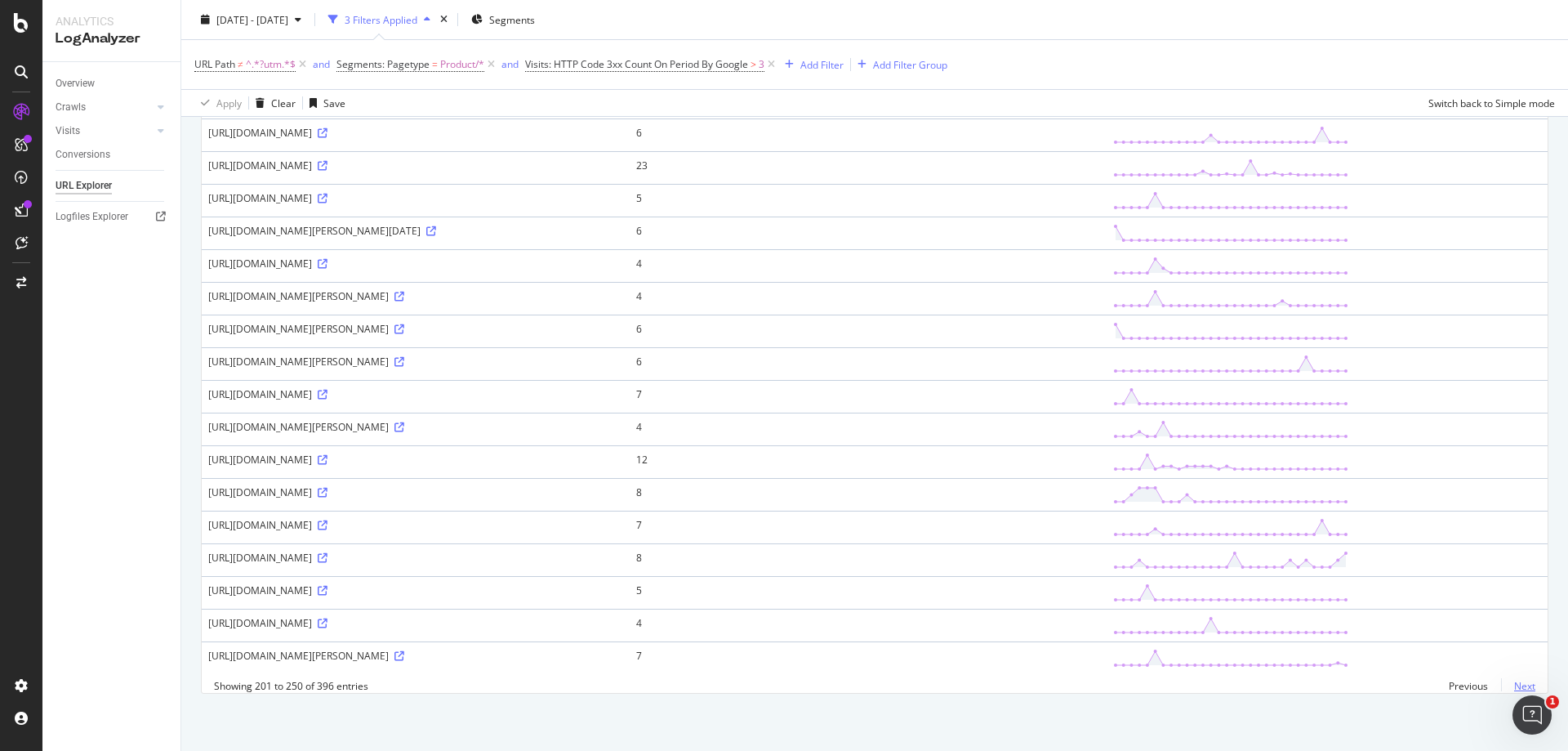
click at [1504, 690] on link "Next" at bounding box center [1518, 686] width 34 height 23
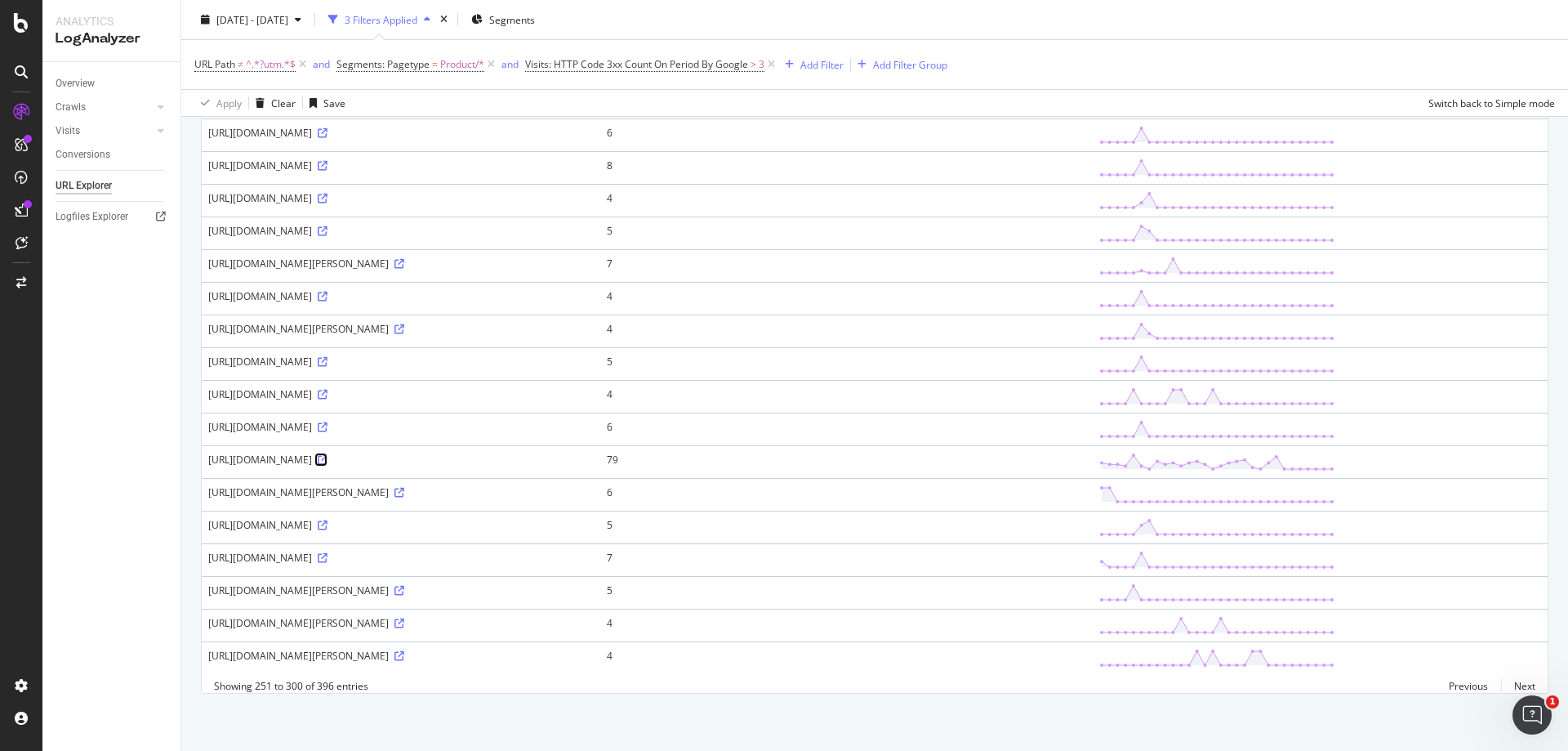
click at [328, 455] on icon at bounding box center [322, 460] width 10 height 10
click at [1518, 680] on link "Next" at bounding box center [1518, 686] width 34 height 23
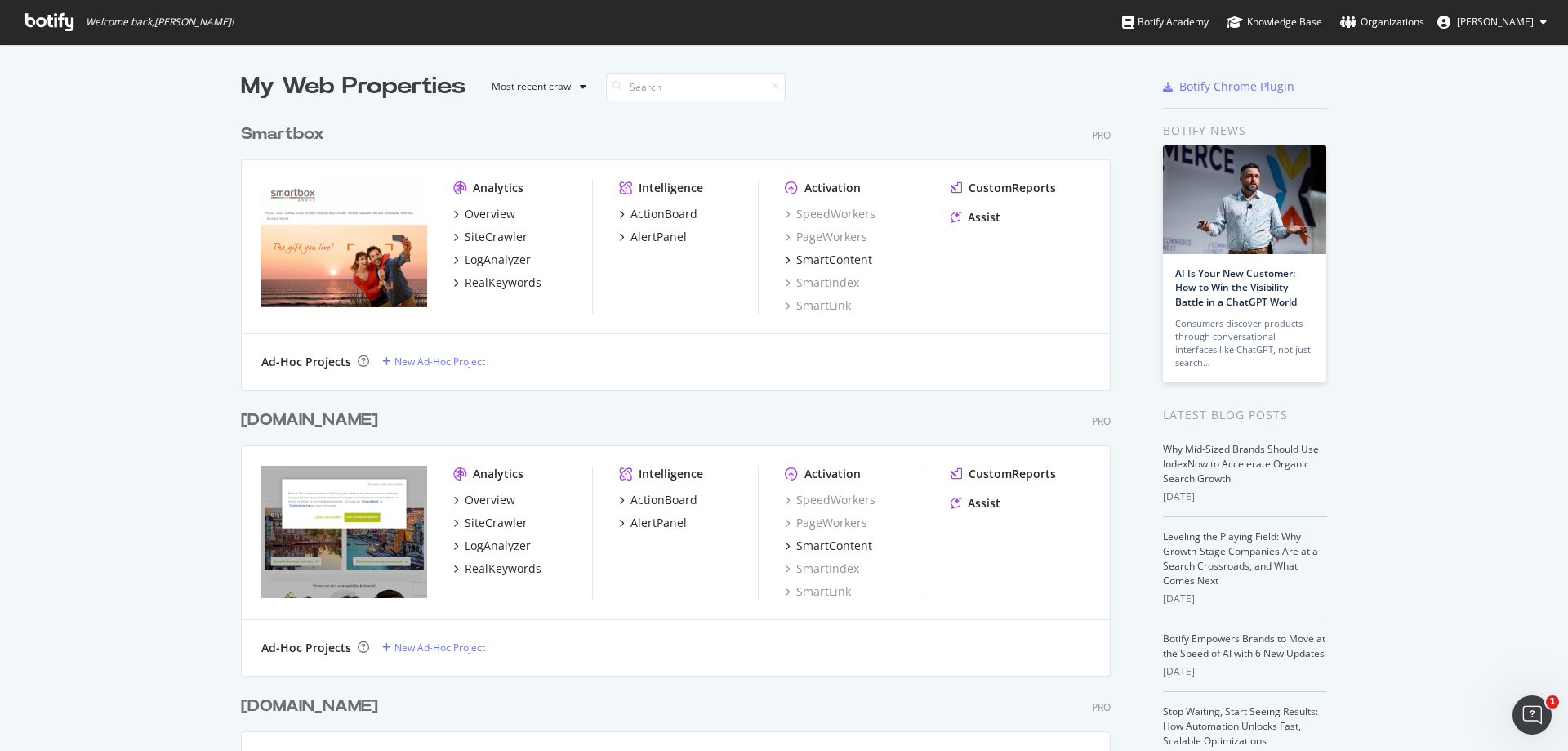
scroll to position [738, 1544]
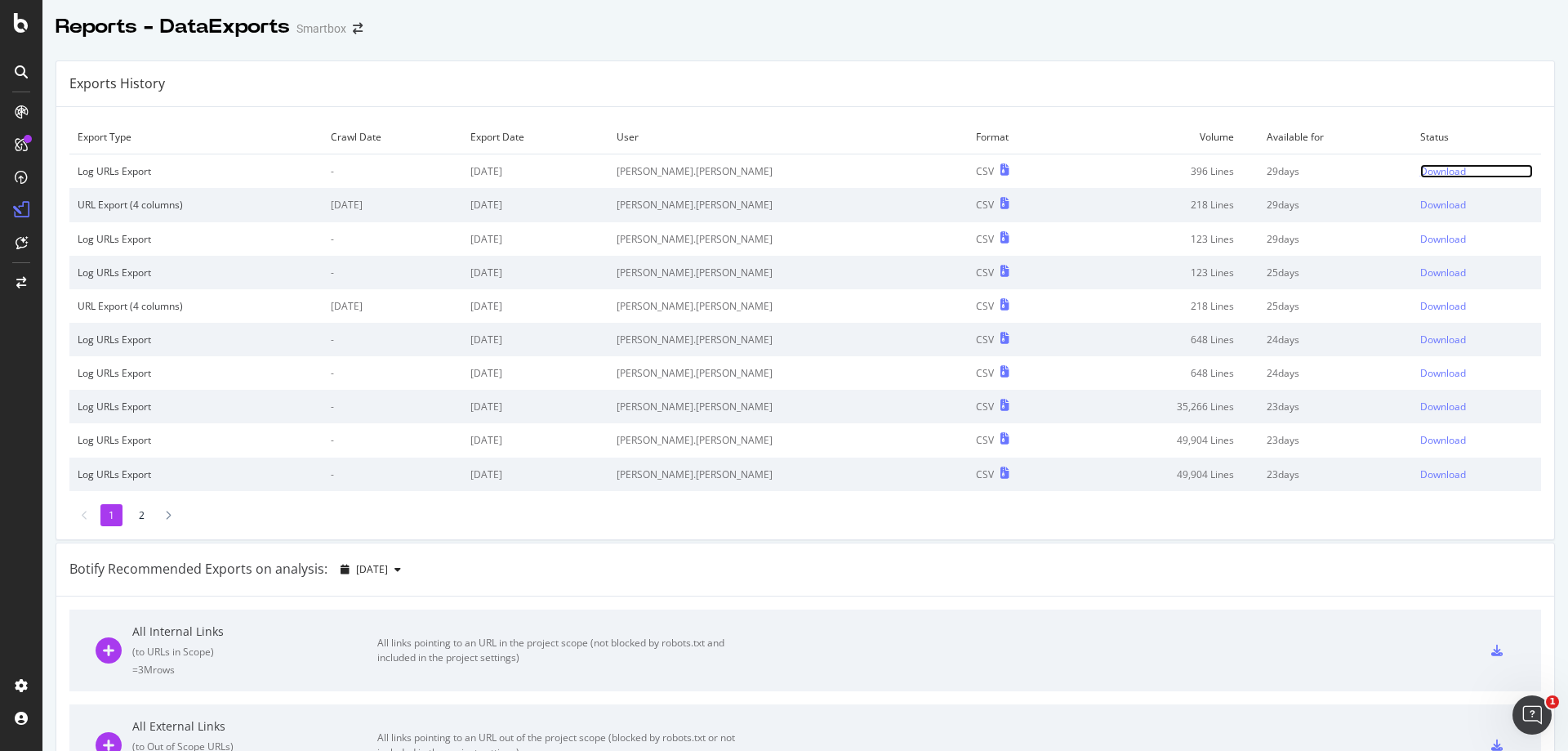
click at [1425, 166] on div "Download" at bounding box center [1442, 171] width 45 height 14
